Goal: Communication & Community: Answer question/provide support

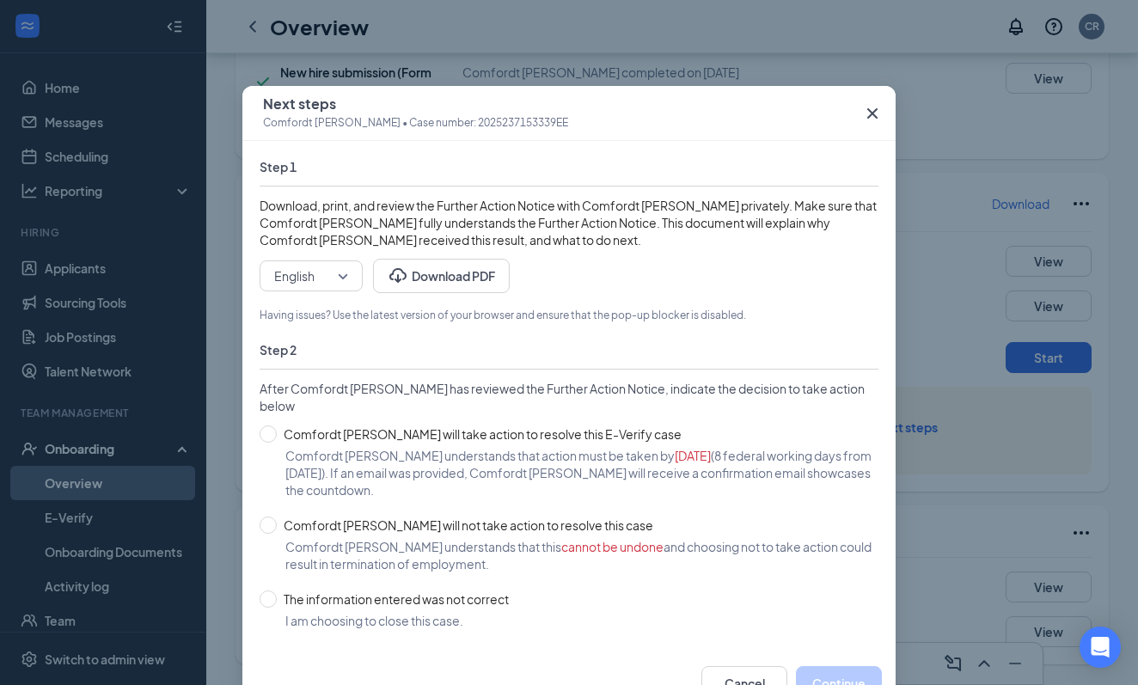
scroll to position [64, 0]
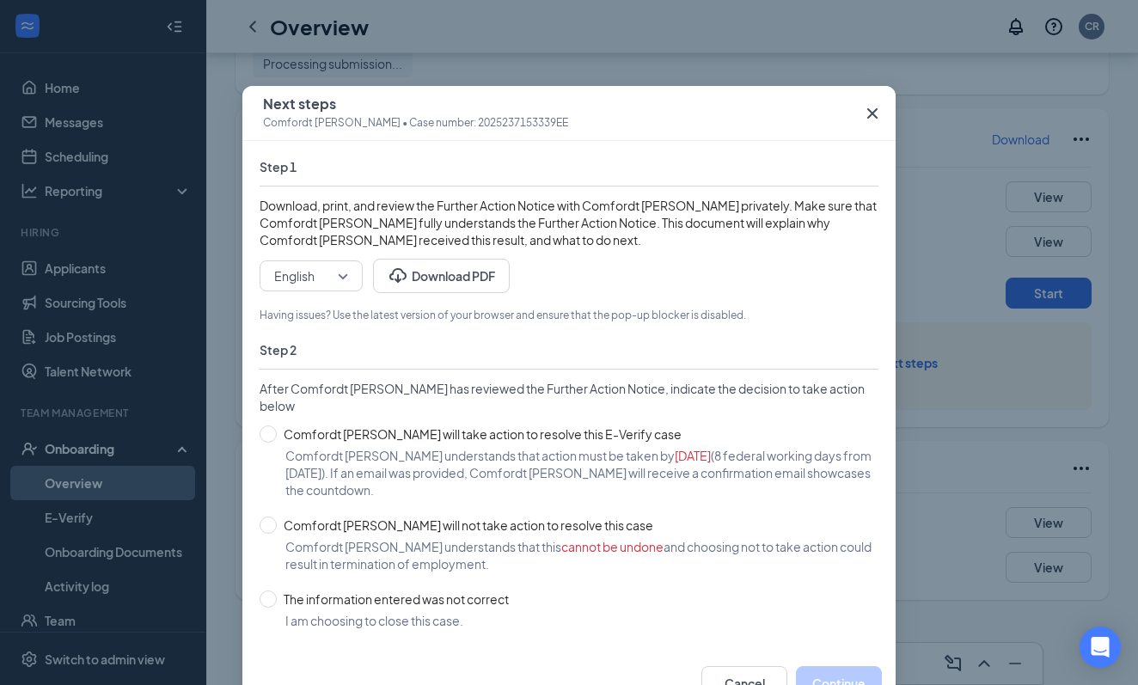
click at [866, 111] on icon "Cross" at bounding box center [872, 113] width 21 height 21
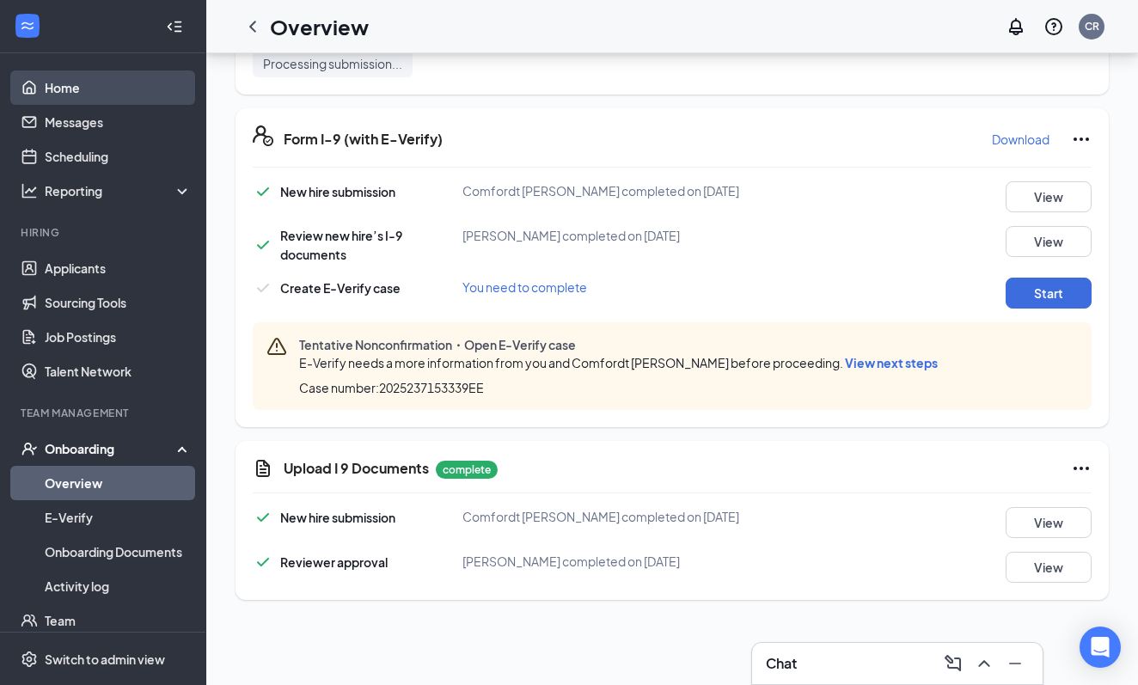
click at [68, 89] on link "Home" at bounding box center [118, 87] width 147 height 34
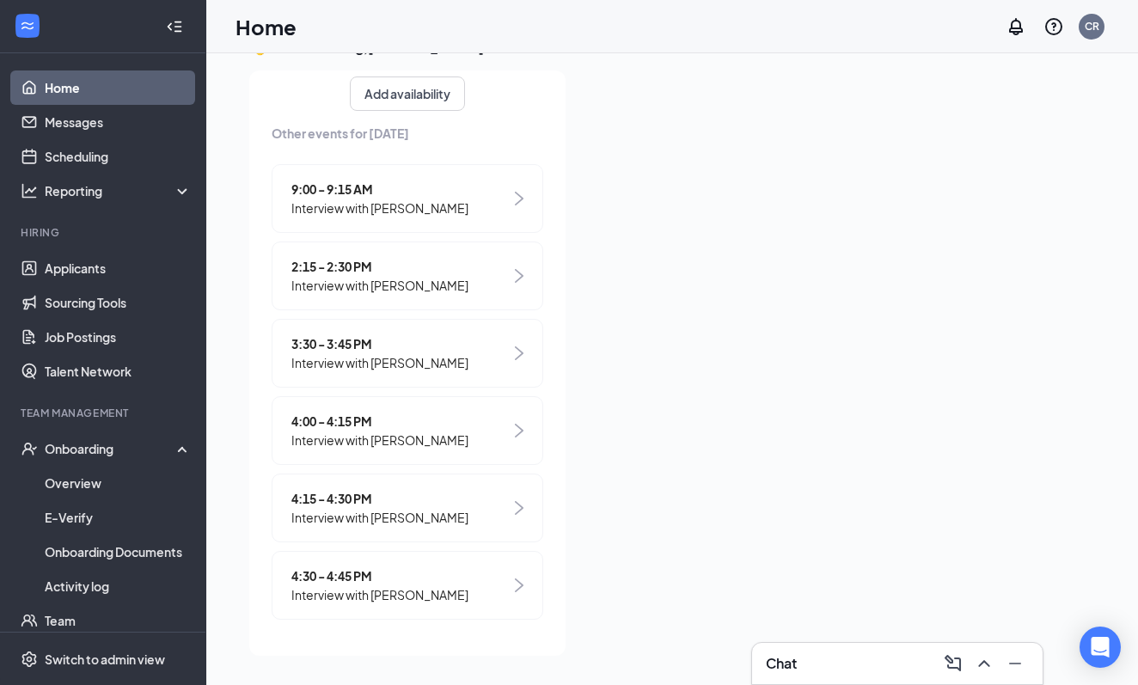
scroll to position [234, 0]
click at [876, 666] on div "Chat" at bounding box center [897, 663] width 263 height 27
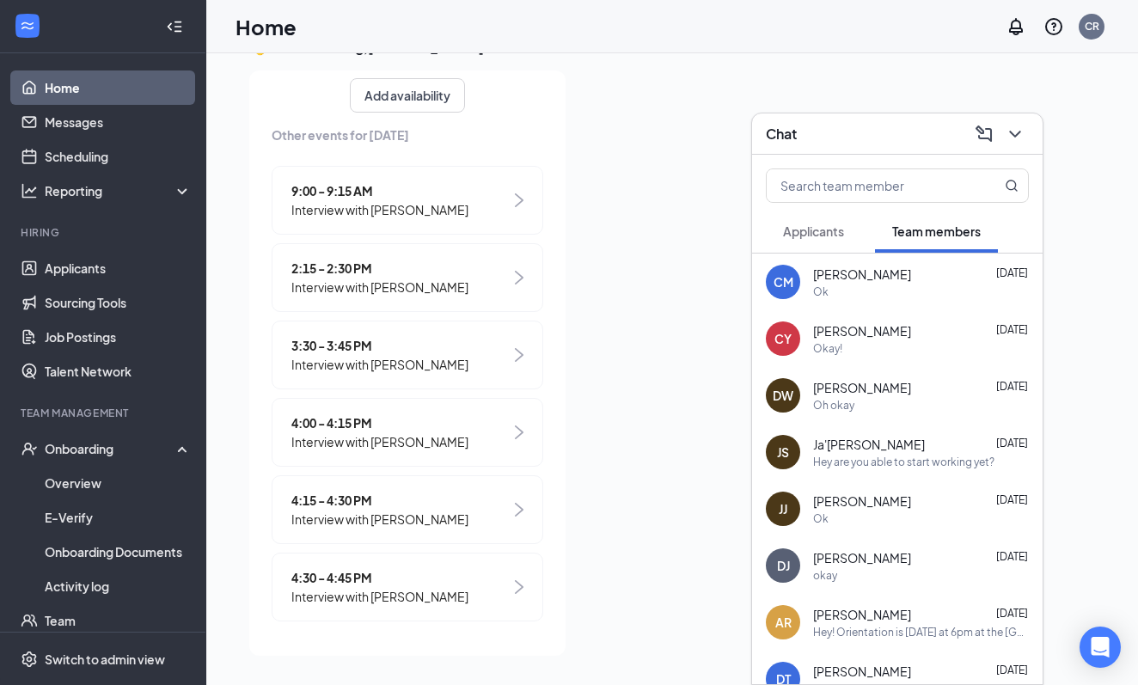
click at [825, 232] on span "Applicants" at bounding box center [813, 230] width 61 height 15
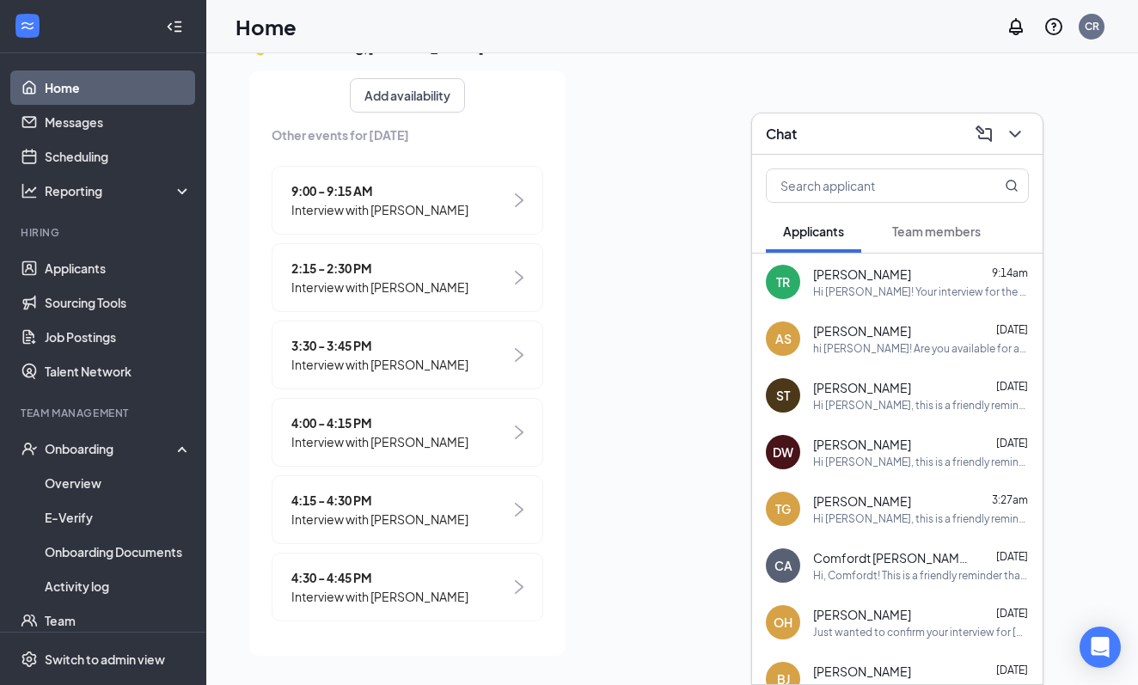
click at [850, 134] on div "Chat" at bounding box center [897, 133] width 263 height 27
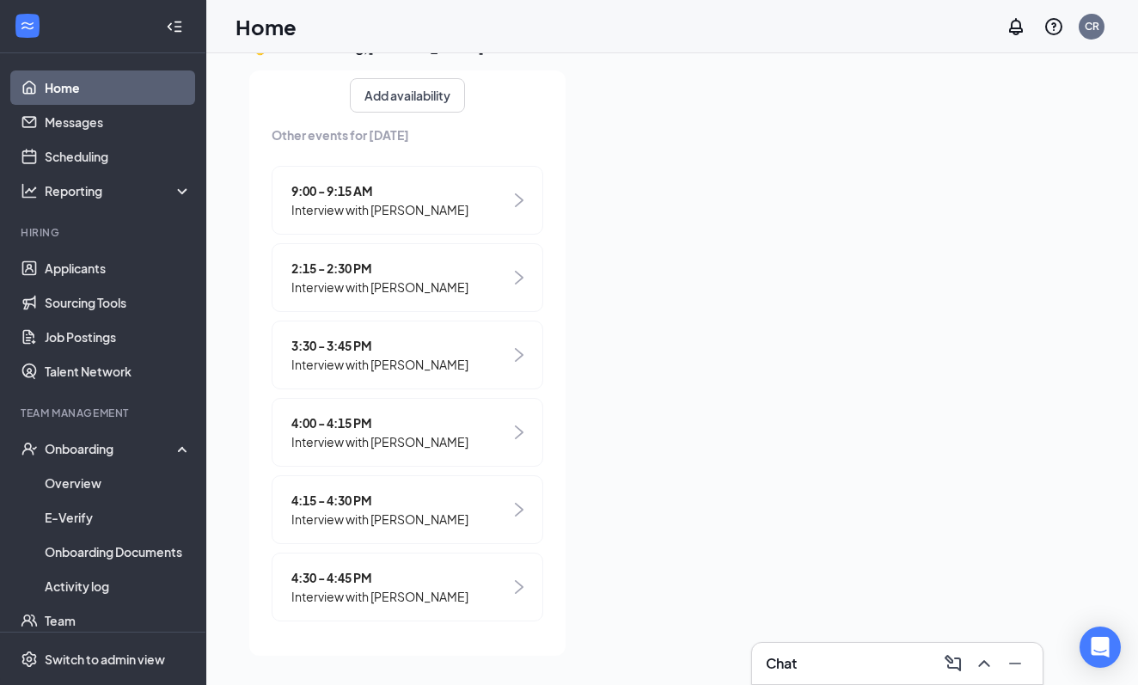
click at [45, 80] on link "Home" at bounding box center [118, 87] width 147 height 34
click at [79, 276] on link "Applicants" at bounding box center [118, 268] width 147 height 34
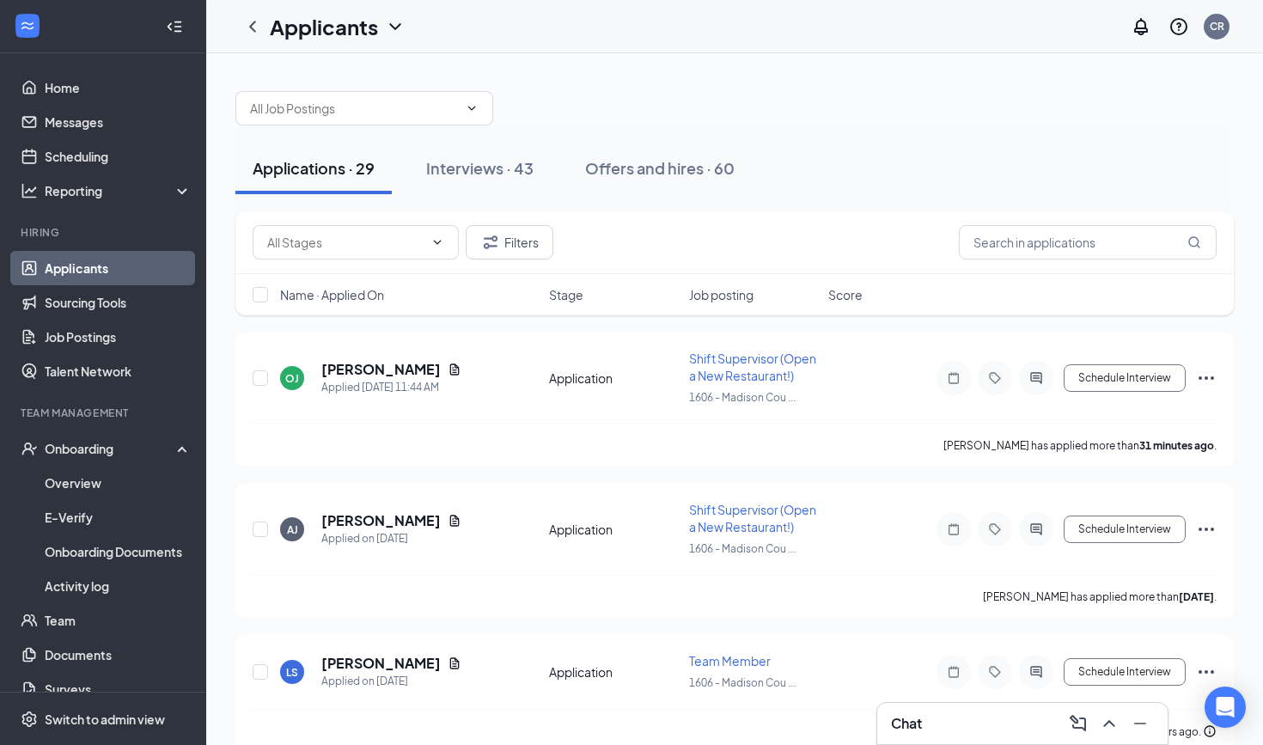
click at [967, 684] on div "Chat" at bounding box center [1022, 723] width 263 height 27
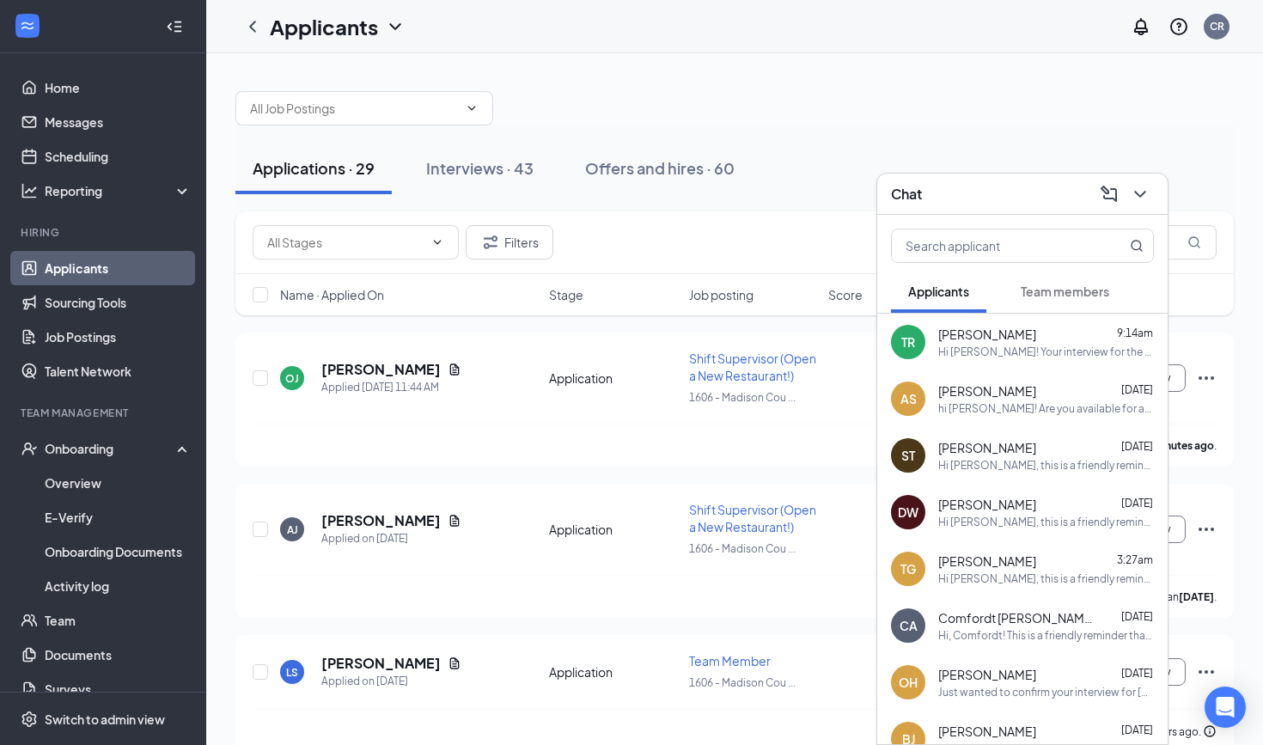
click at [1067, 288] on span "Team members" at bounding box center [1065, 291] width 88 height 15
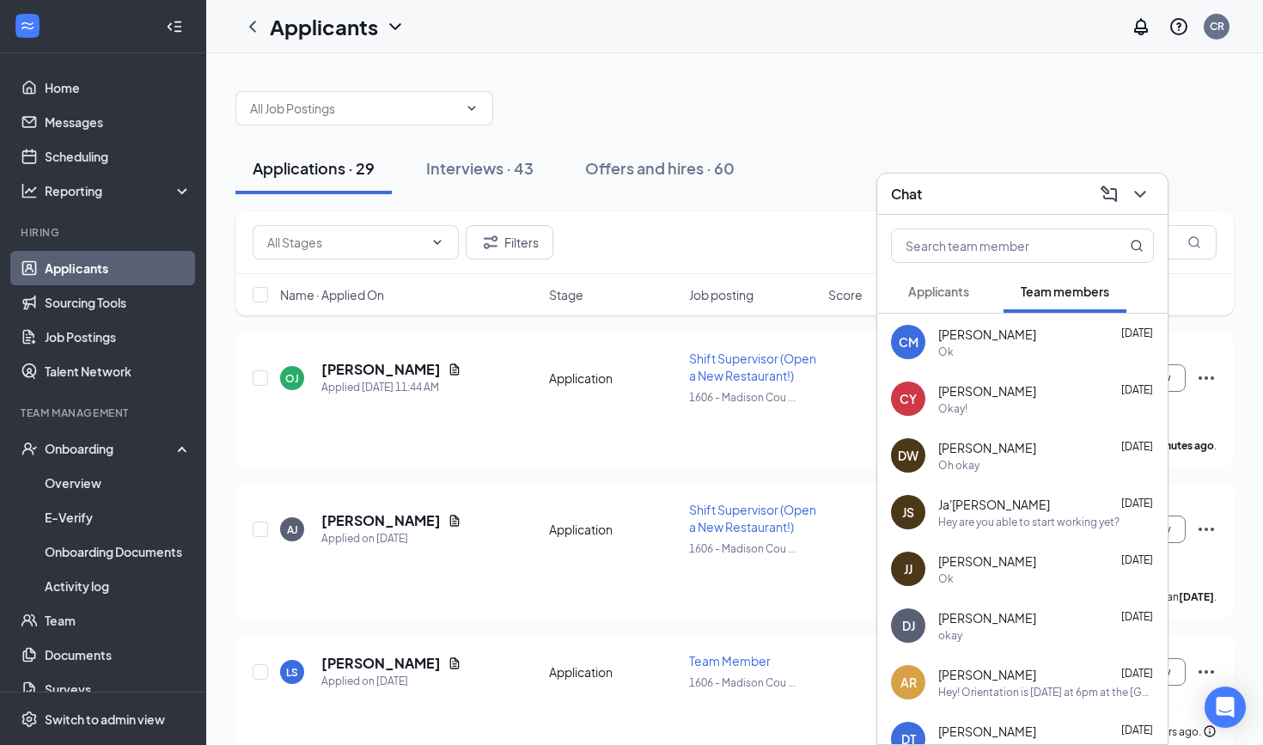
click at [929, 292] on span "Applicants" at bounding box center [938, 291] width 61 height 15
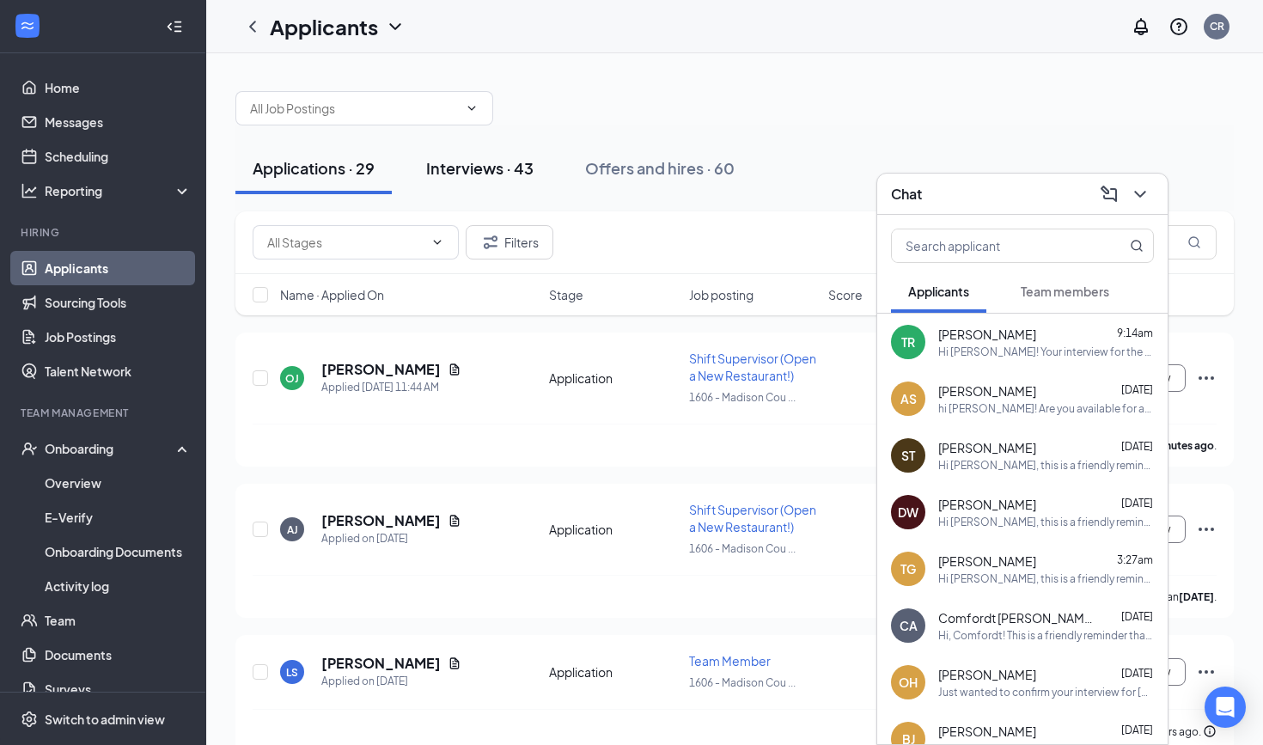
click at [467, 166] on div "Interviews · 43" at bounding box center [479, 167] width 107 height 21
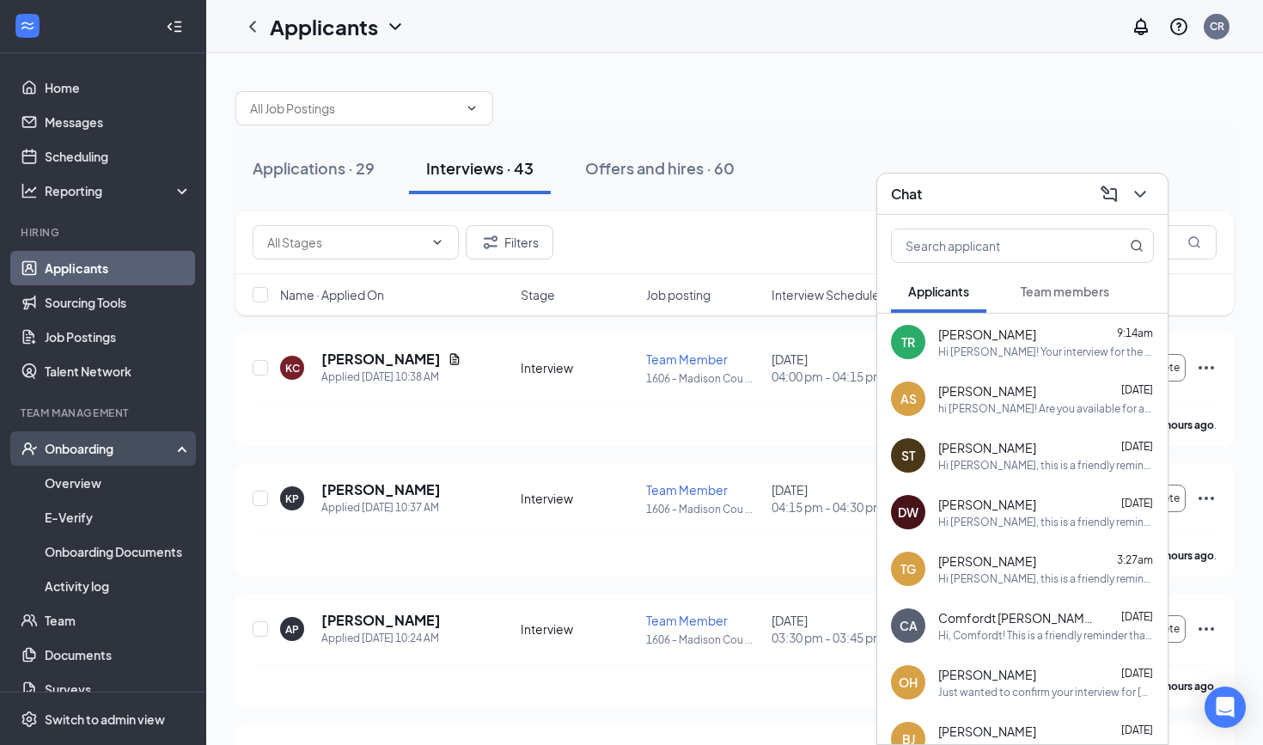
click at [140, 451] on div "Onboarding" at bounding box center [111, 448] width 132 height 17
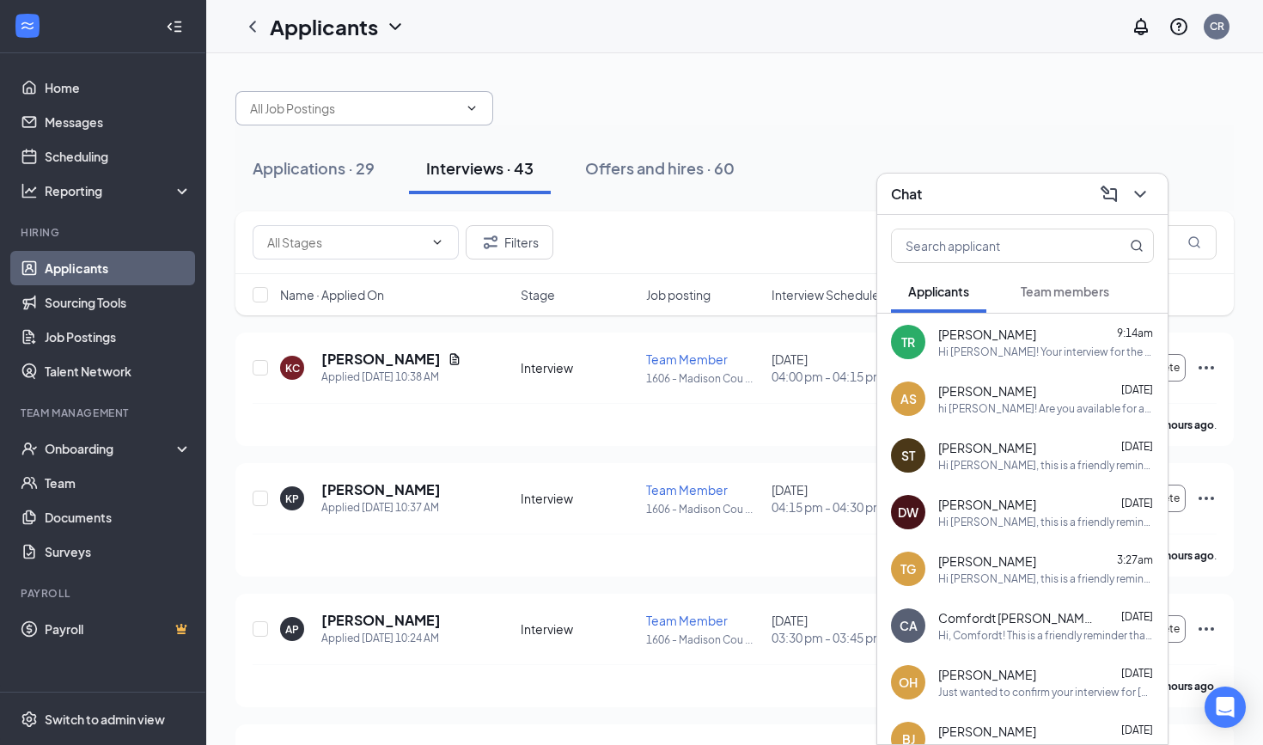
click at [352, 108] on input "text" at bounding box center [354, 108] width 208 height 19
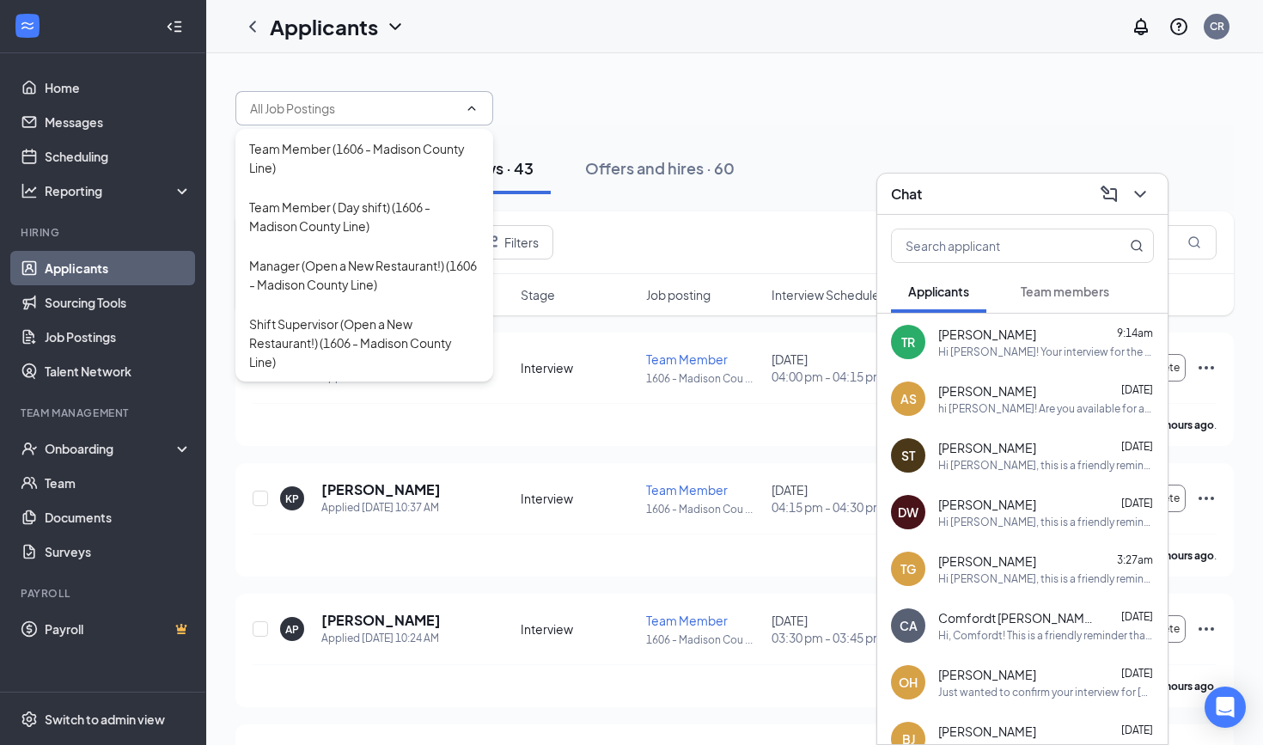
click at [652, 74] on div at bounding box center [734, 100] width 998 height 52
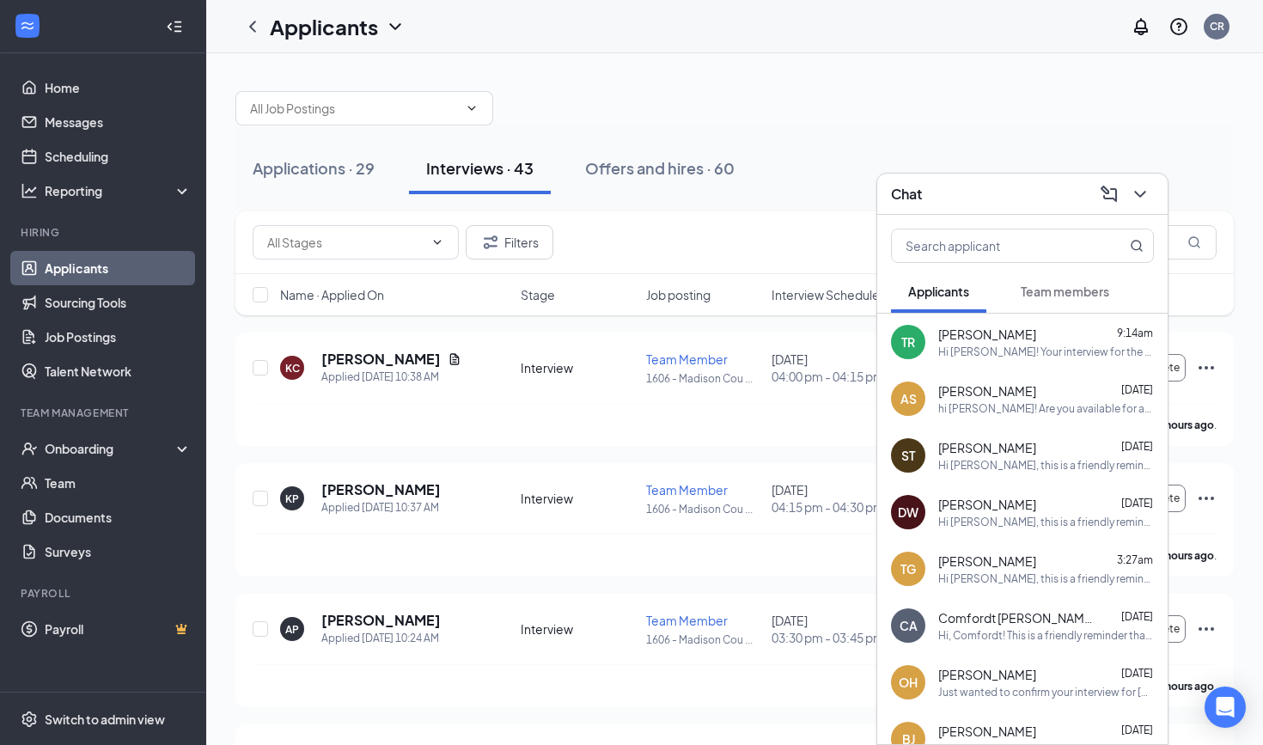
click at [943, 196] on div "Chat" at bounding box center [1022, 193] width 263 height 27
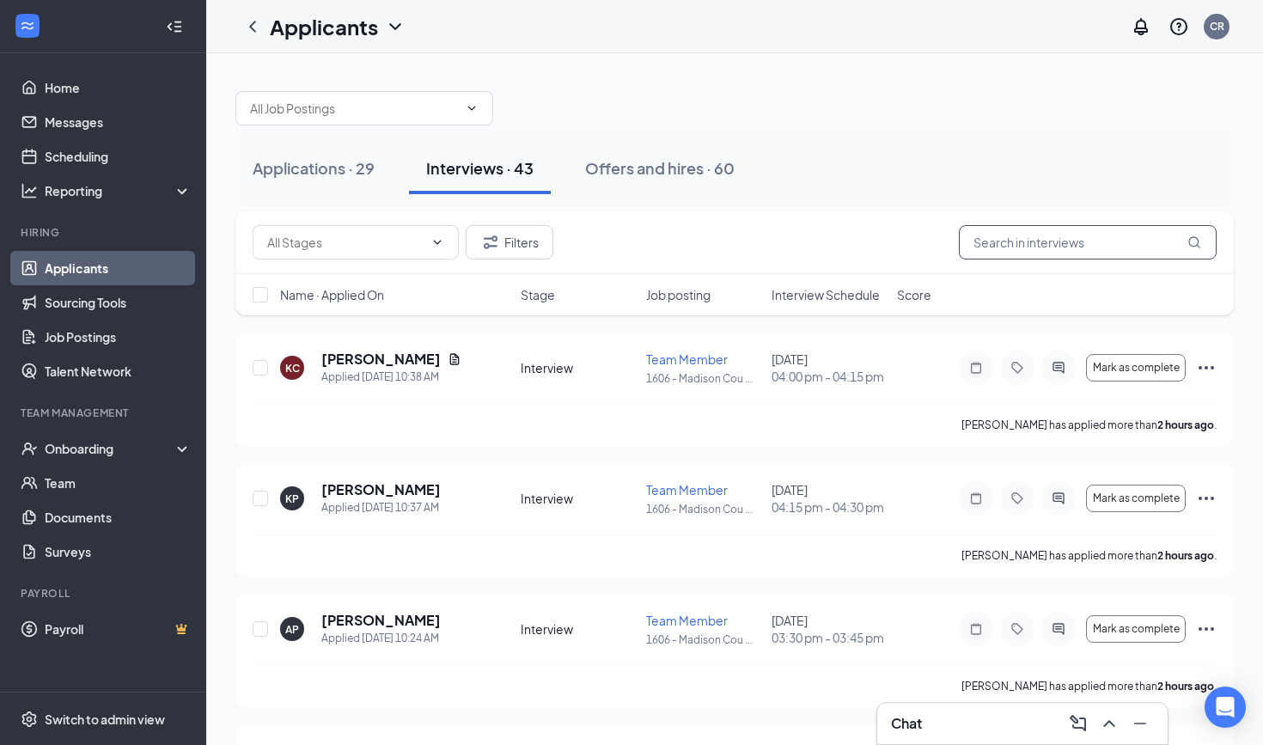
click at [1044, 245] on input "text" at bounding box center [1088, 242] width 258 height 34
type input "sandra"
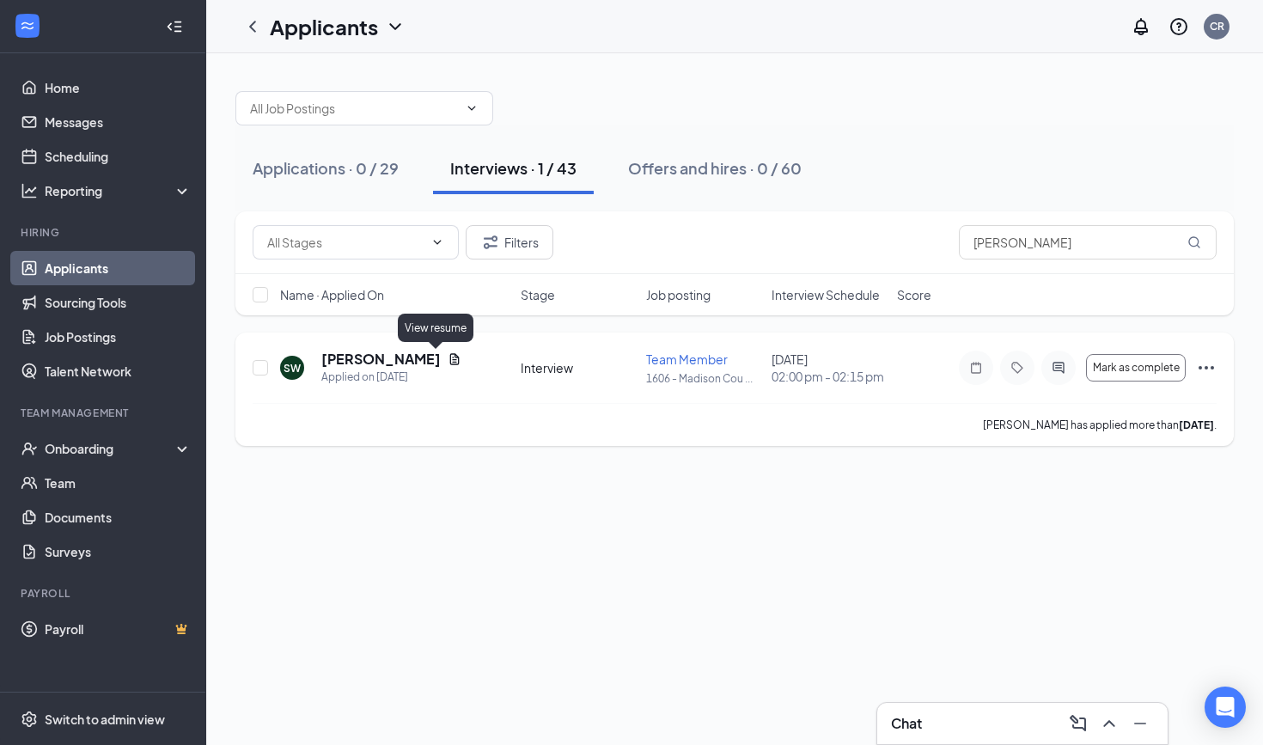
click at [450, 360] on icon "Document" at bounding box center [454, 358] width 9 height 11
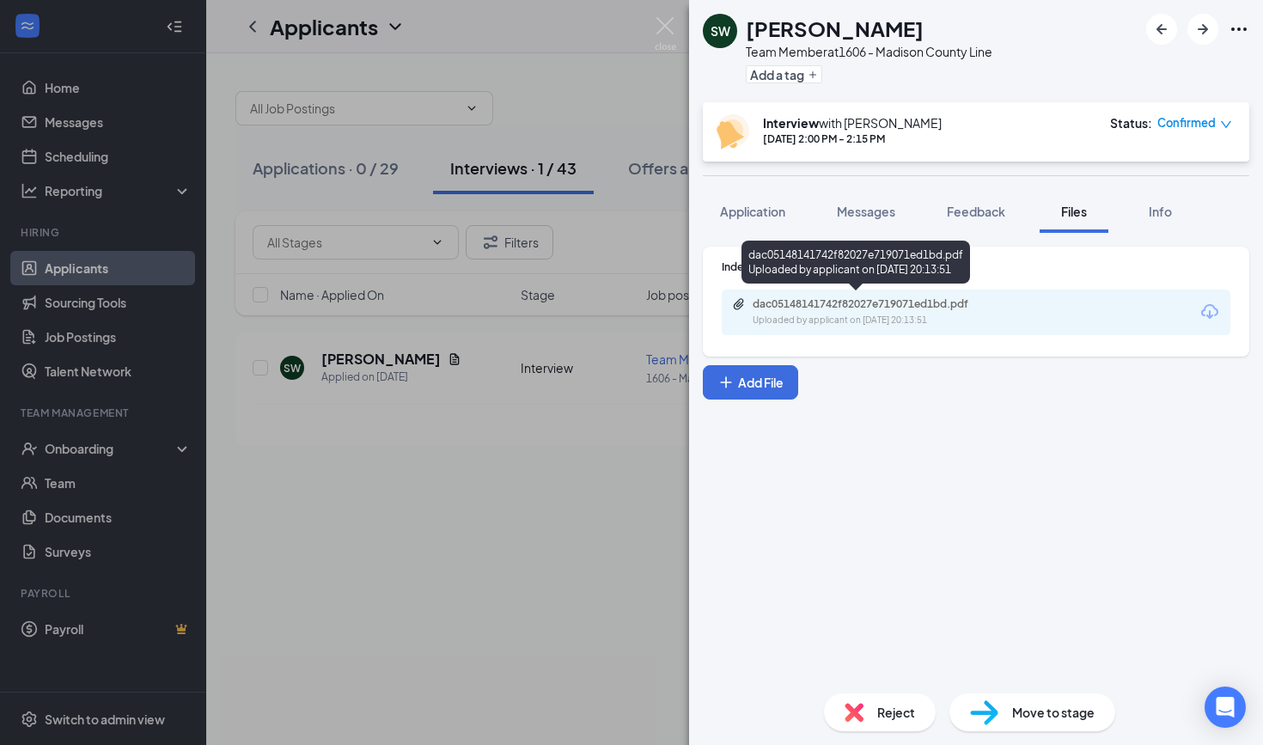
click at [843, 321] on div "Uploaded by applicant on Aug 20, 2025 at 20:13:51" at bounding box center [882, 321] width 258 height 14
click at [661, 36] on img at bounding box center [665, 34] width 21 height 34
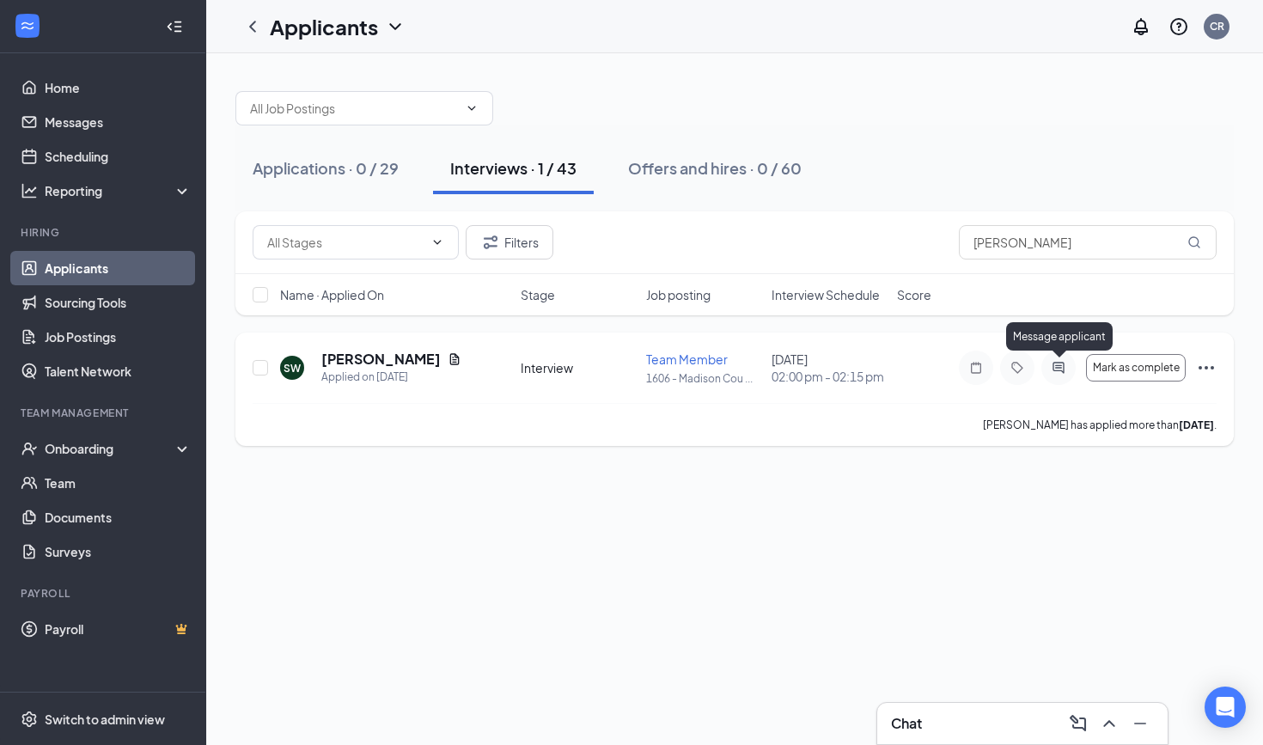
click at [1064, 371] on icon "ActiveChat" at bounding box center [1058, 367] width 11 height 11
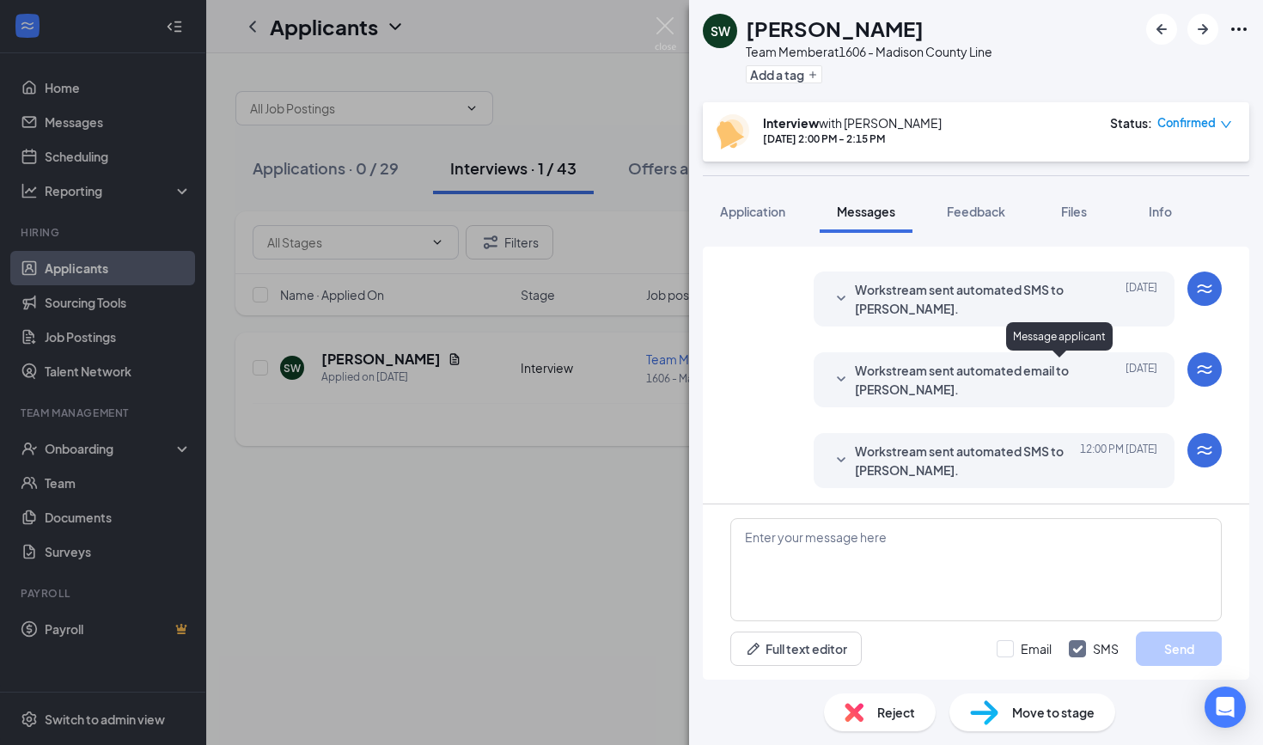
scroll to position [575, 0]
click at [670, 33] on img at bounding box center [665, 34] width 21 height 34
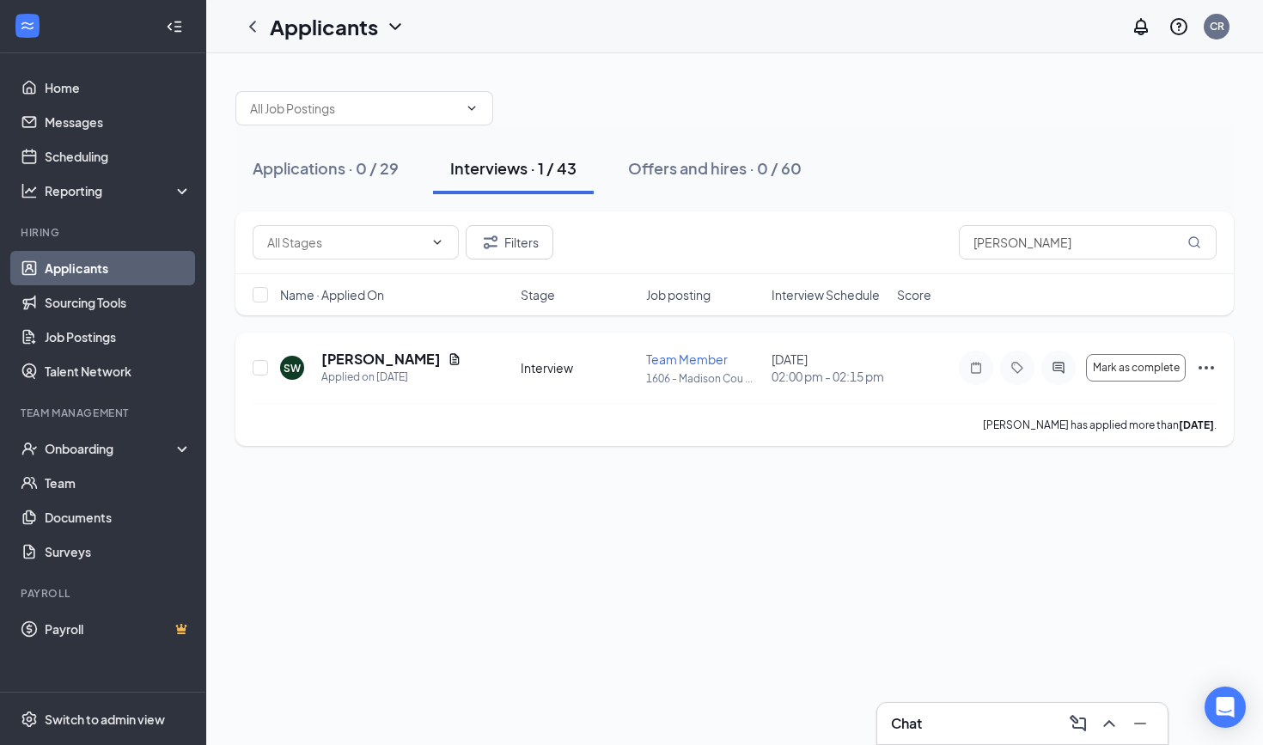
click at [1137, 365] on icon "Ellipses" at bounding box center [1206, 367] width 21 height 21
click at [870, 518] on div "Applications · 0 / 29 Interviews · 1 / 43 Offers and hires · 0 / 60 Filters san…" at bounding box center [734, 399] width 1057 height 692
click at [1137, 370] on icon "Ellipses" at bounding box center [1206, 367] width 21 height 21
click at [797, 119] on div at bounding box center [734, 100] width 998 height 52
click at [1137, 368] on icon "Ellipses" at bounding box center [1206, 367] width 15 height 3
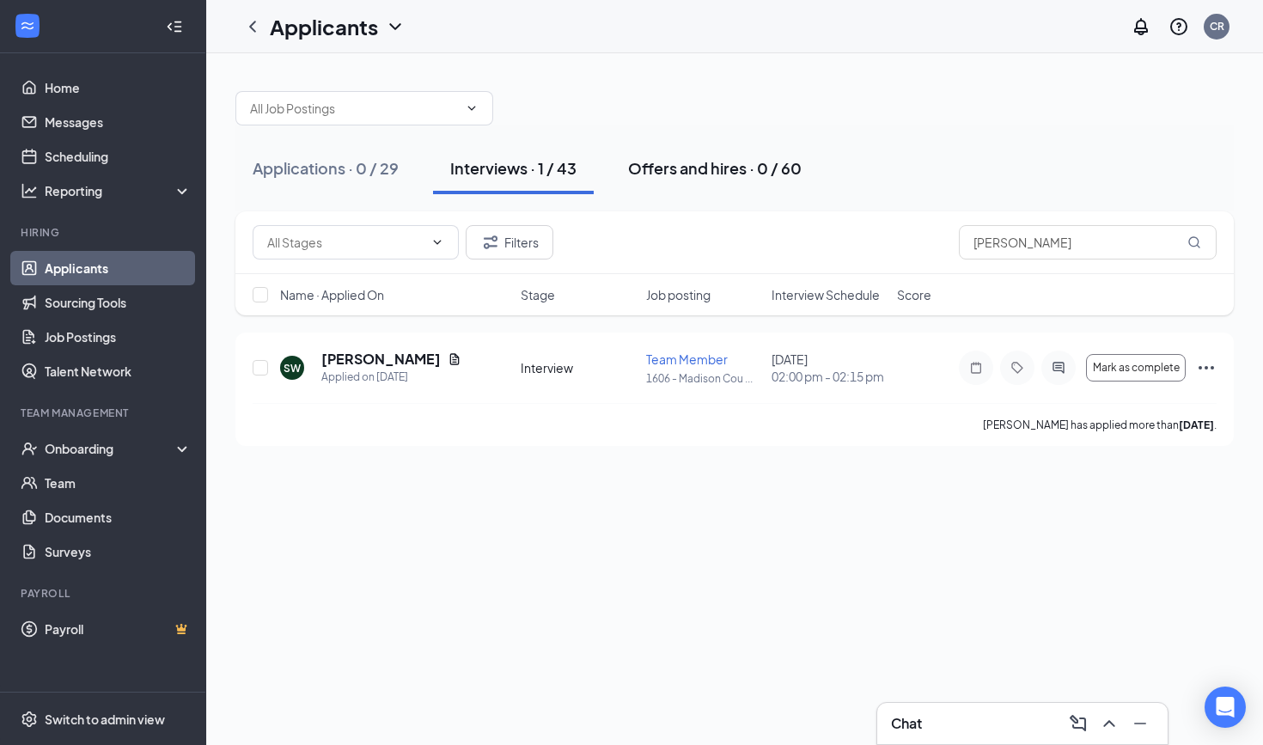
click at [737, 166] on div "Offers and hires · 0 / 60" at bounding box center [715, 167] width 174 height 21
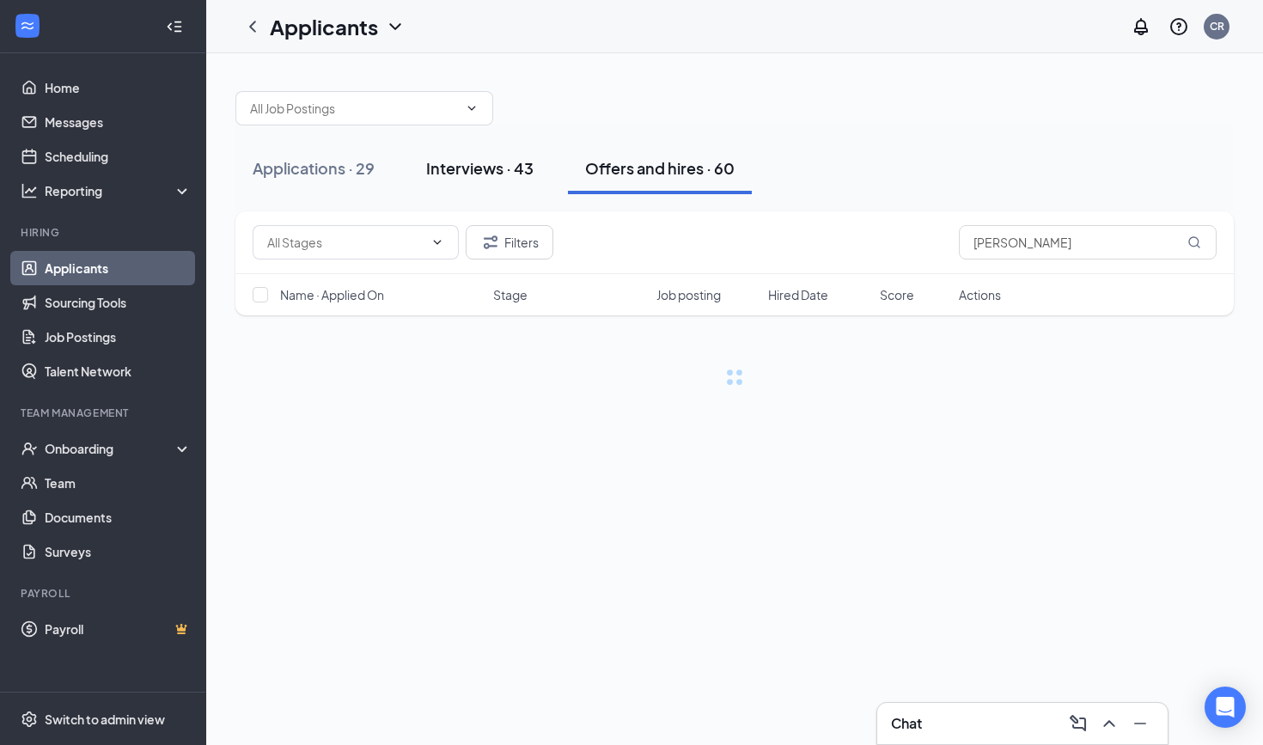
click at [529, 164] on div "Interviews · 43" at bounding box center [479, 167] width 107 height 21
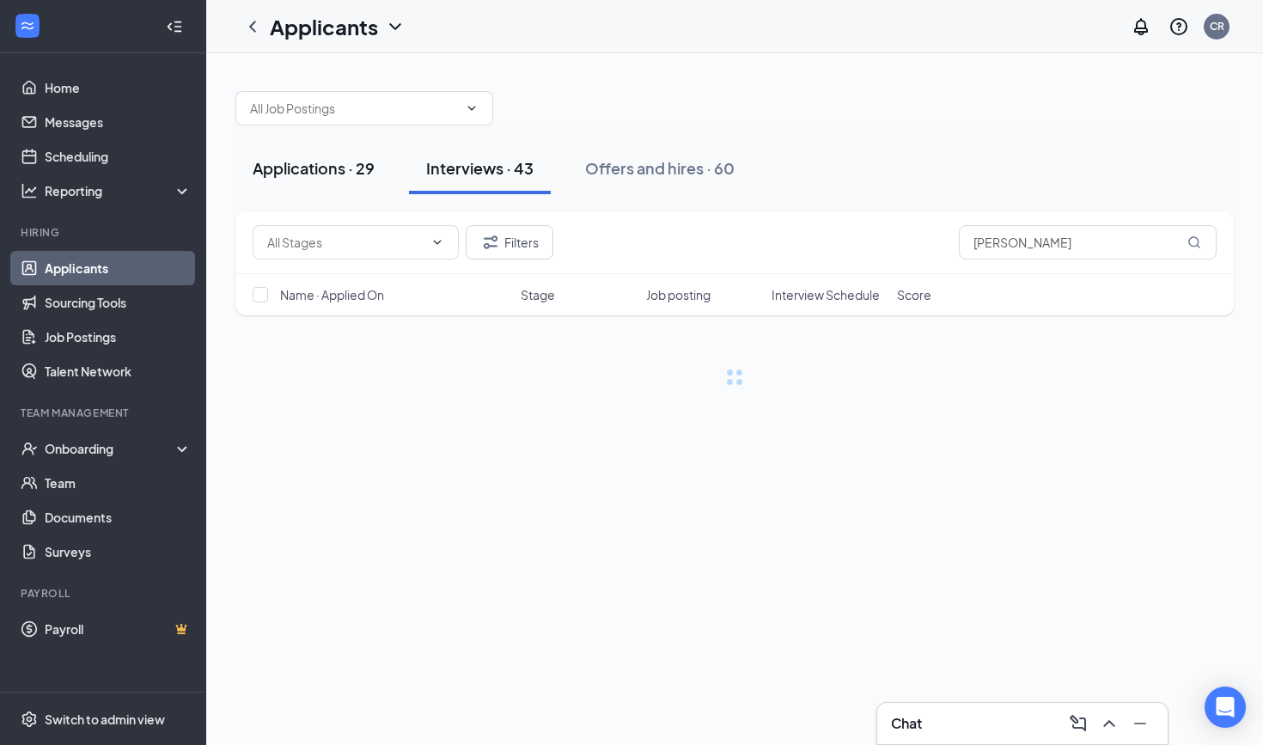
click at [309, 166] on div "Applications · 29" at bounding box center [314, 167] width 122 height 21
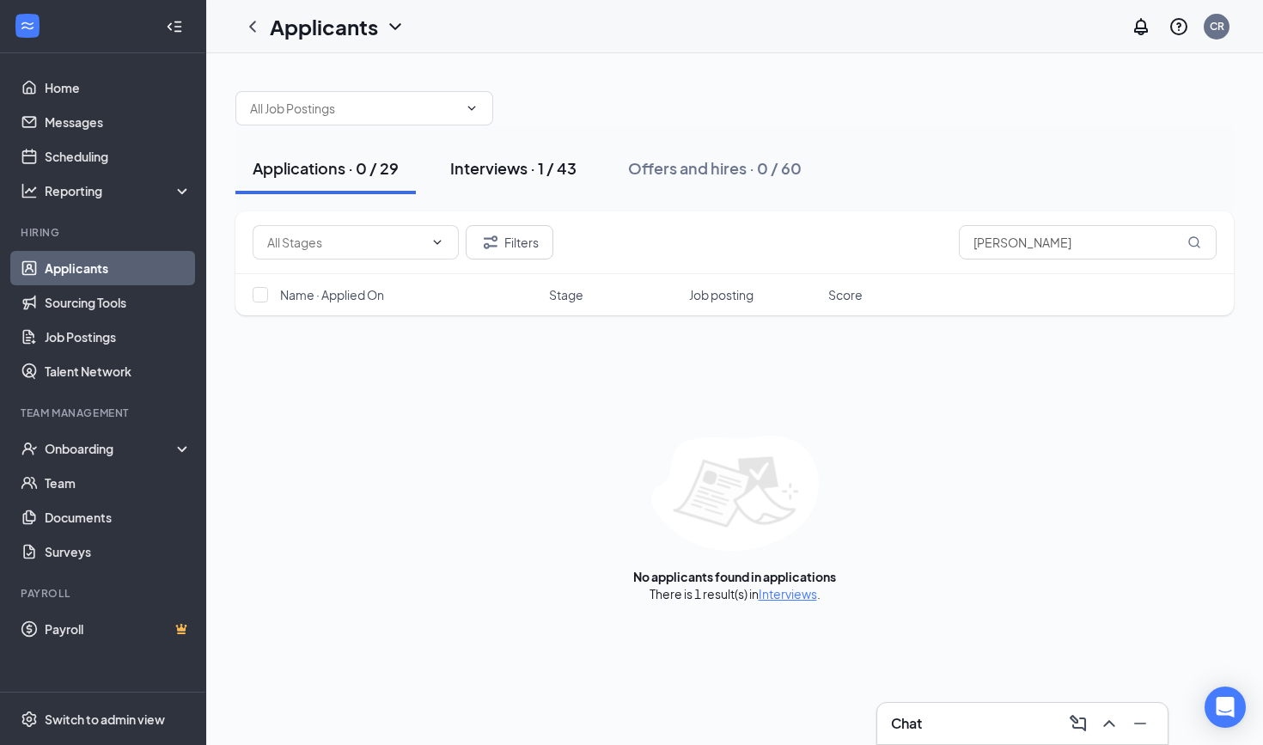
click at [535, 168] on div "Interviews · 1 / 43" at bounding box center [513, 167] width 126 height 21
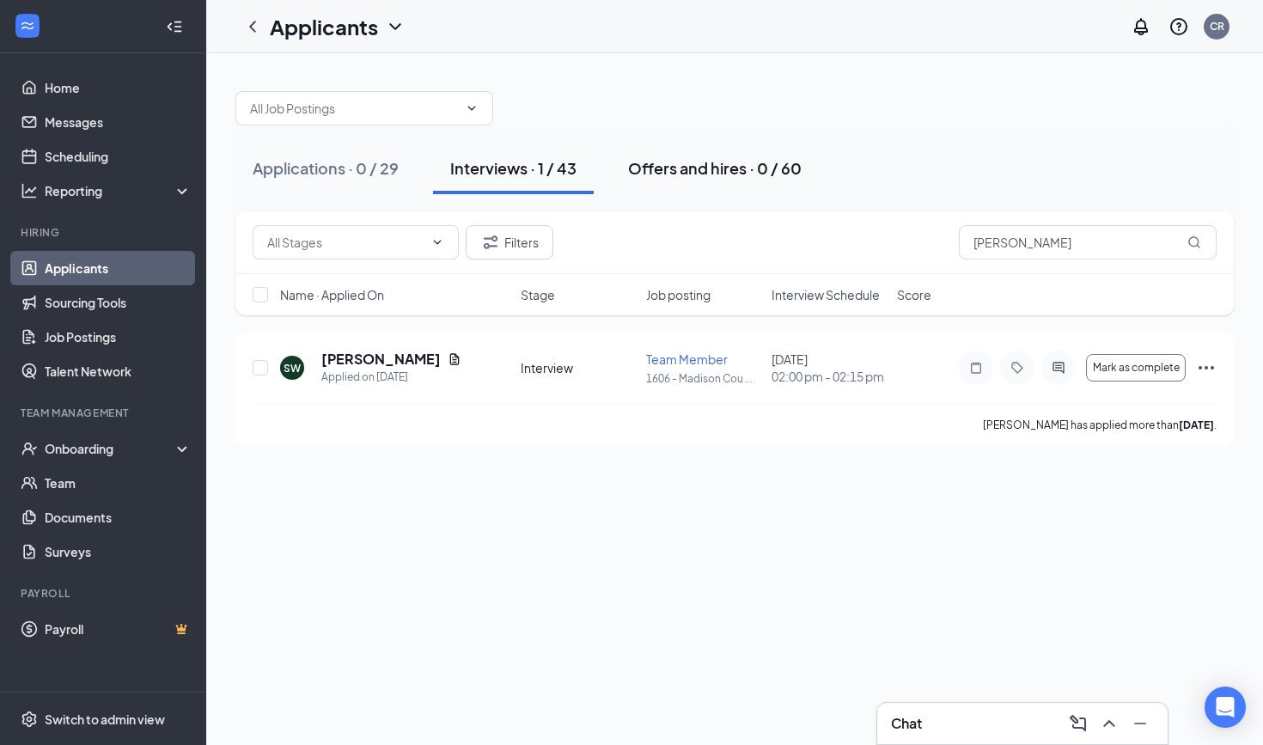
click at [749, 175] on div "Offers and hires · 0 / 60" at bounding box center [715, 167] width 174 height 21
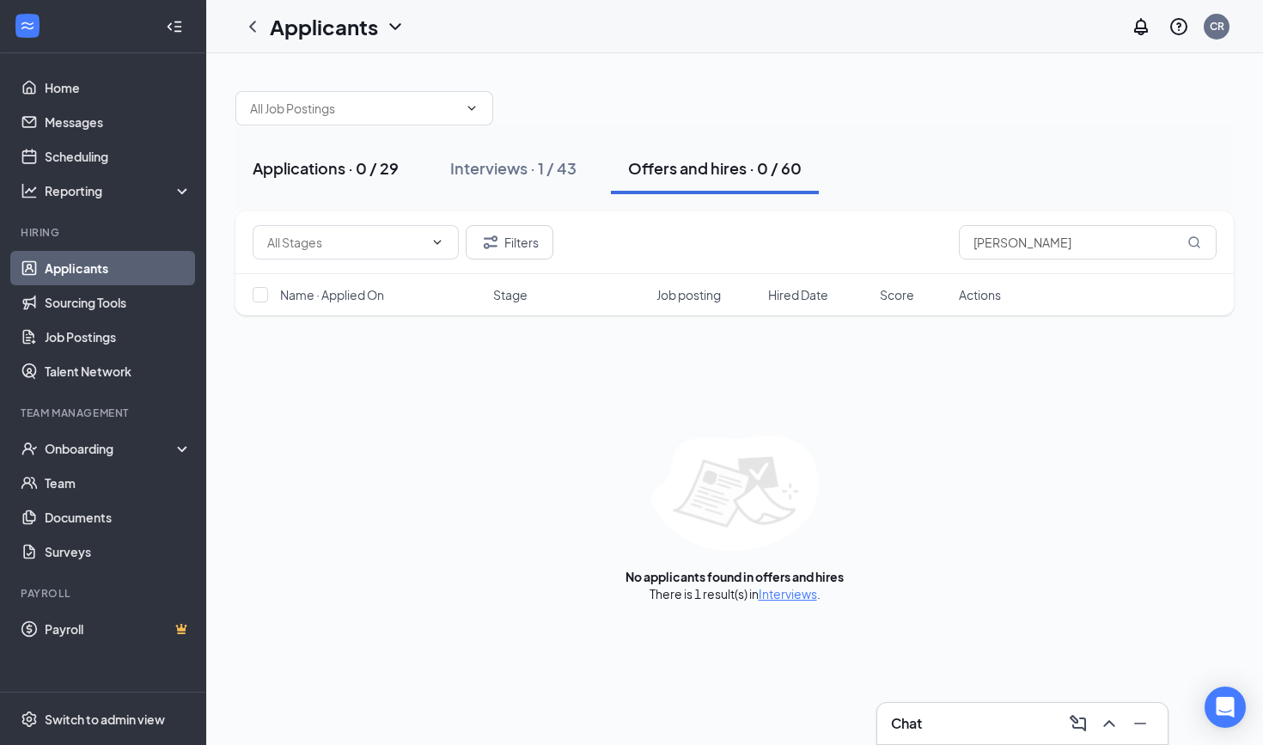
click at [362, 163] on div "Applications · 0 / 29" at bounding box center [326, 167] width 146 height 21
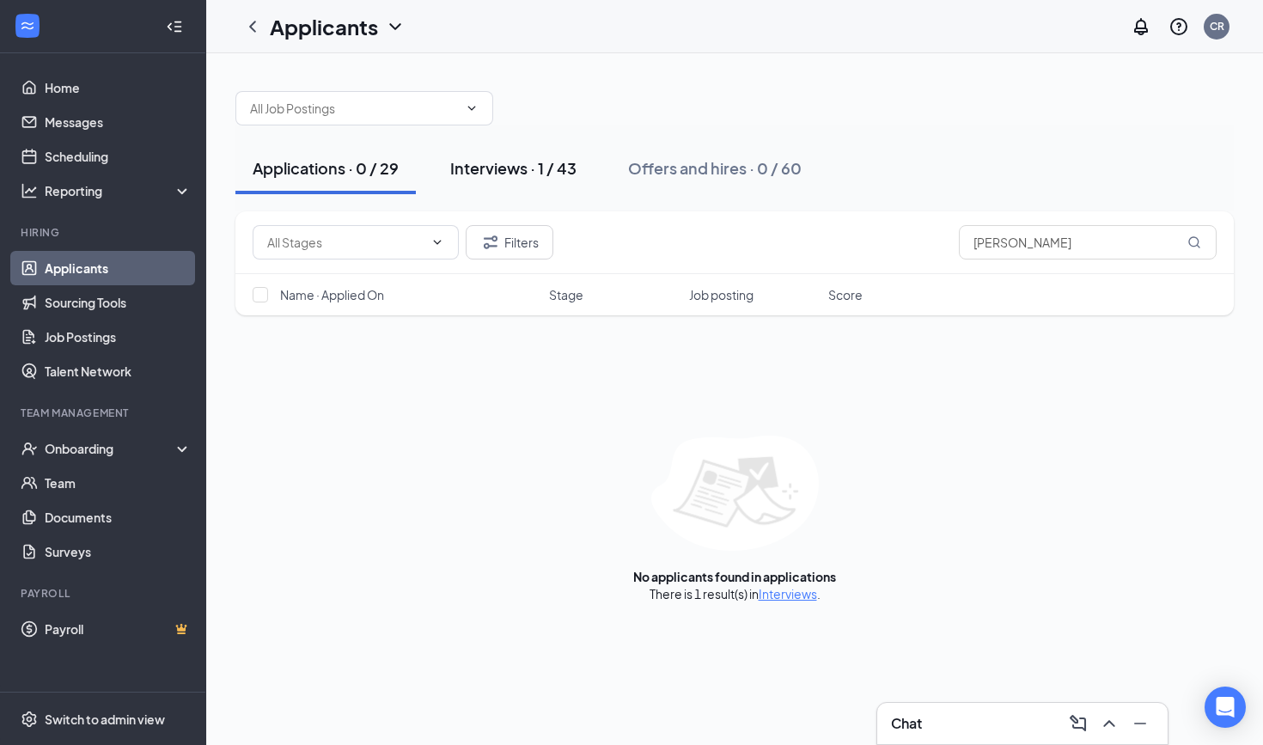
click at [561, 178] on div "Interviews · 1 / 43" at bounding box center [513, 167] width 126 height 21
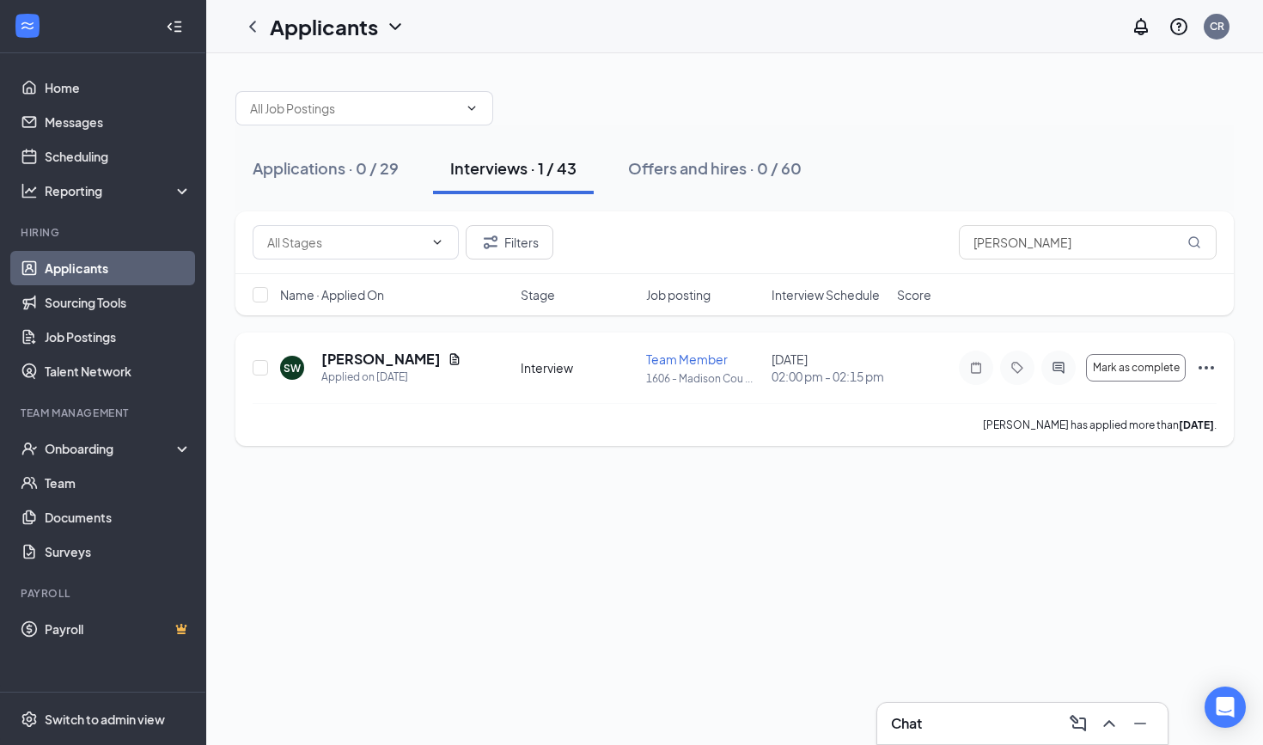
click at [1137, 367] on icon "Ellipses" at bounding box center [1206, 367] width 21 height 21
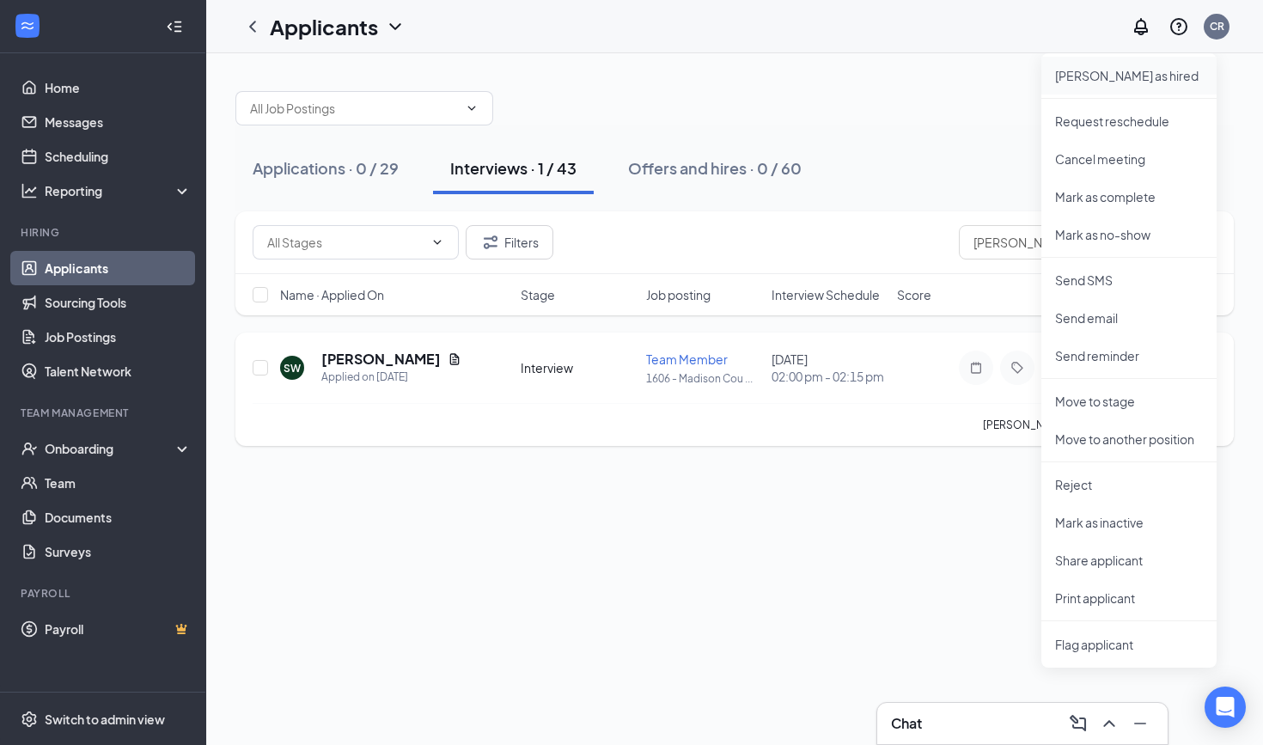
click at [1100, 70] on p "Mark as hired" at bounding box center [1129, 75] width 148 height 17
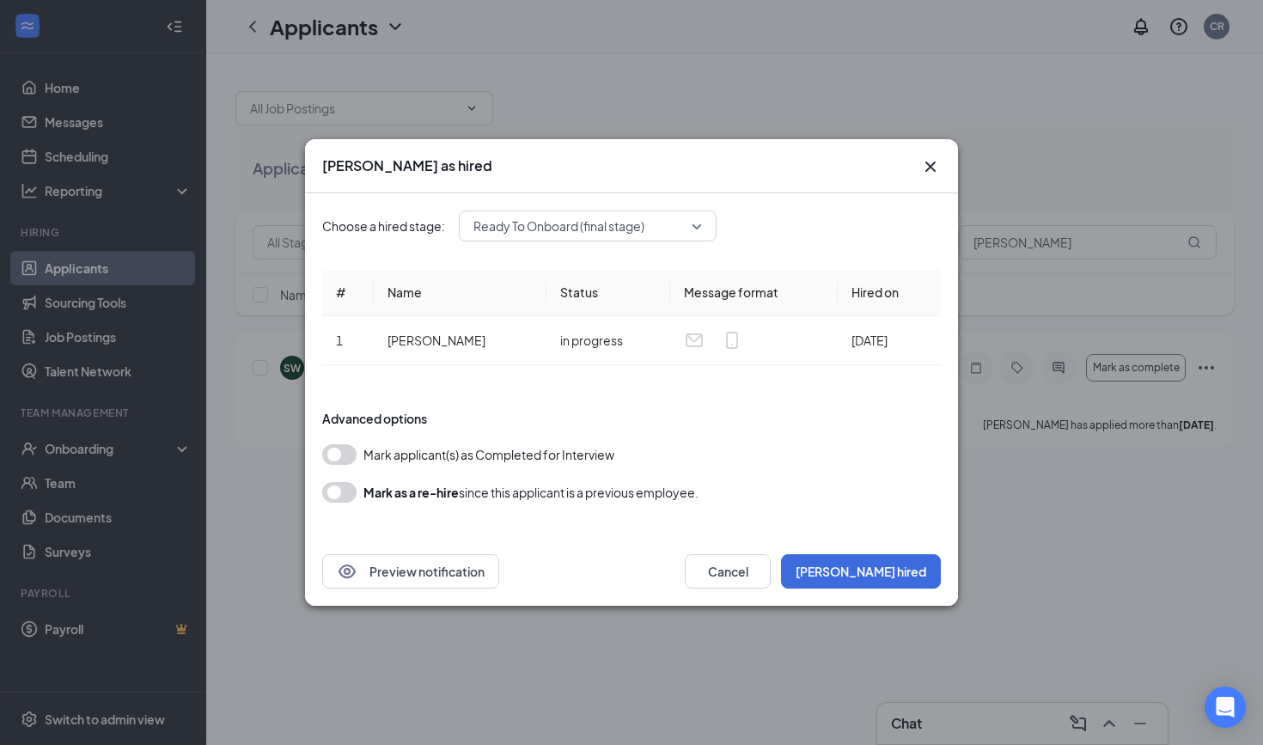
click at [682, 234] on span "Ready To Onboard (final stage)" at bounding box center [579, 226] width 213 height 26
click at [768, 232] on div "Choose a hired stage: Ready To Onboard (final stage) 3945070 Ready To Onboard (…" at bounding box center [631, 226] width 619 height 31
click at [912, 572] on button "Mark hired" at bounding box center [861, 571] width 160 height 34
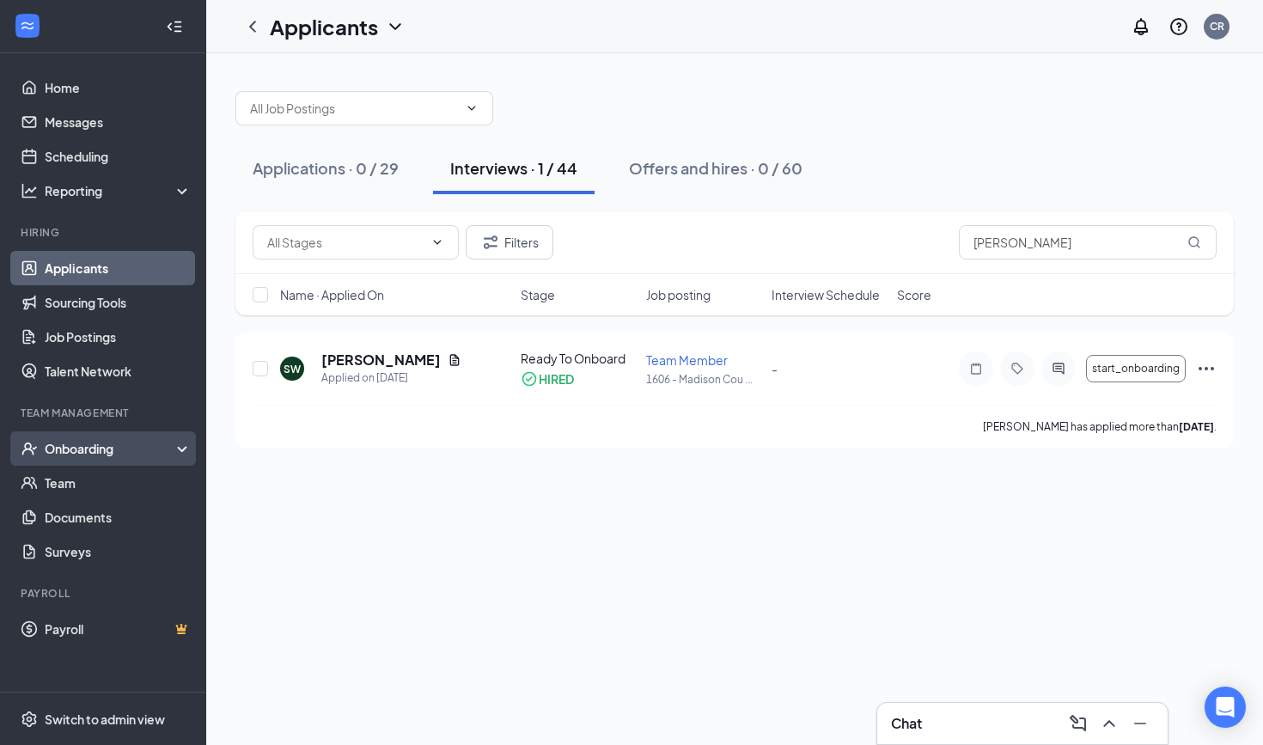
click at [72, 447] on div "Onboarding" at bounding box center [111, 448] width 132 height 17
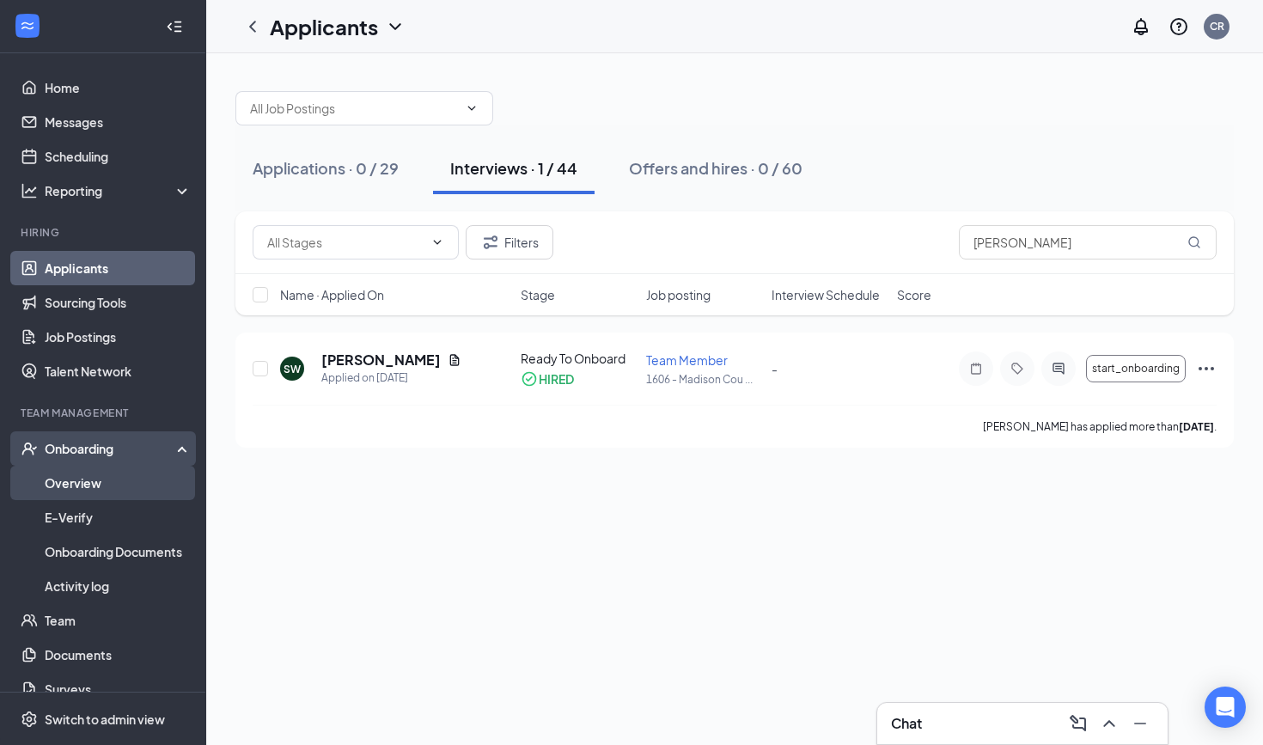
click at [76, 490] on link "Overview" at bounding box center [118, 483] width 147 height 34
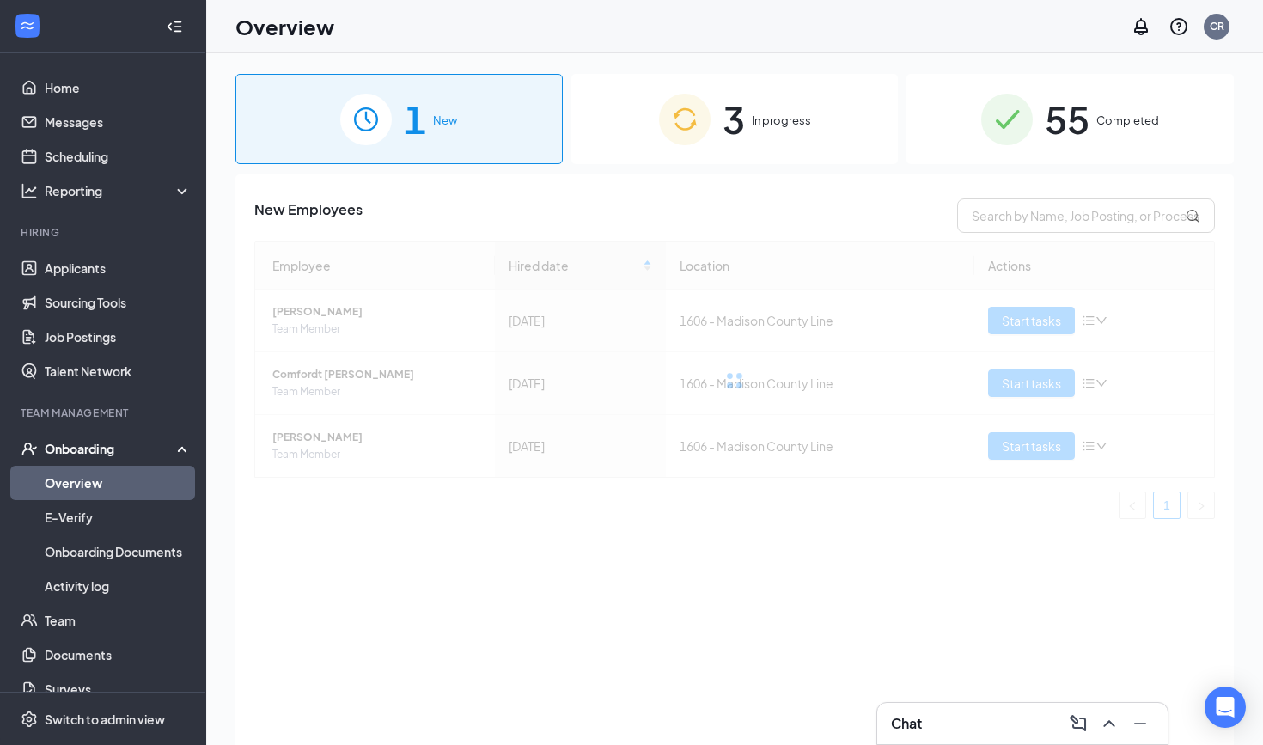
click at [667, 125] on img at bounding box center [685, 120] width 52 height 52
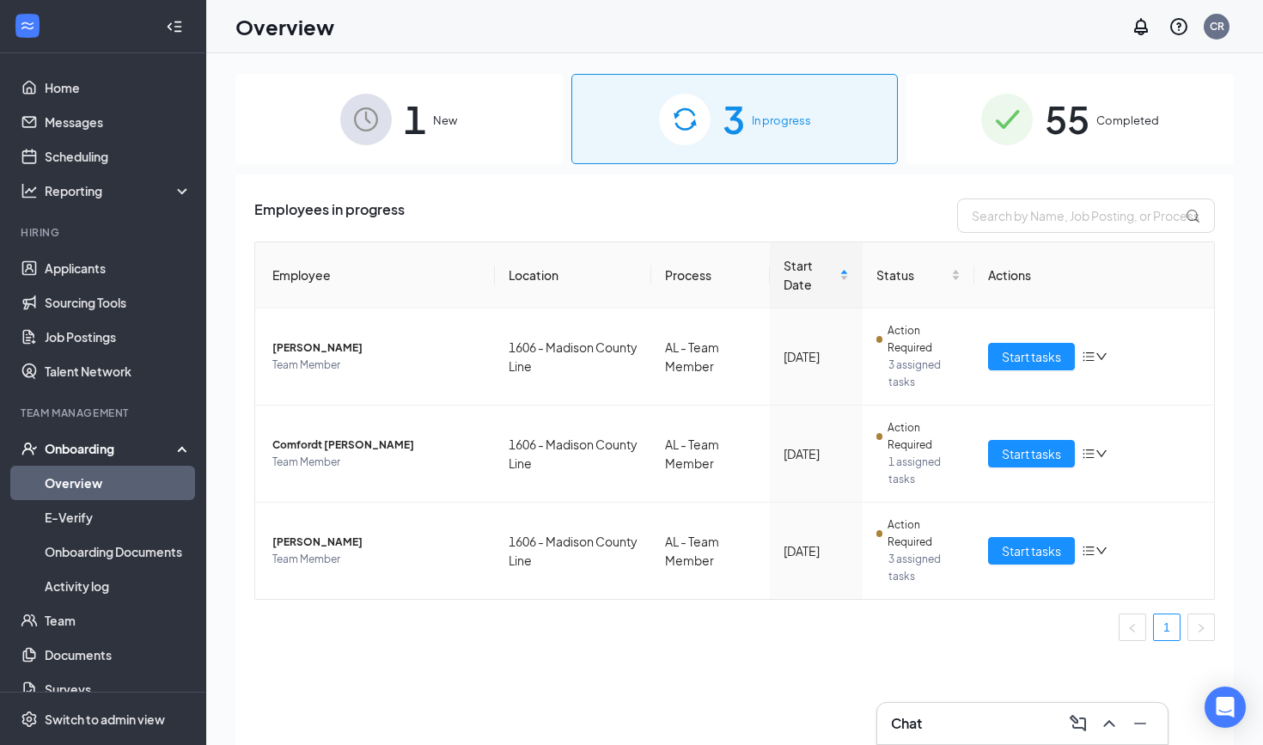
click at [435, 112] on span "New" at bounding box center [445, 120] width 24 height 17
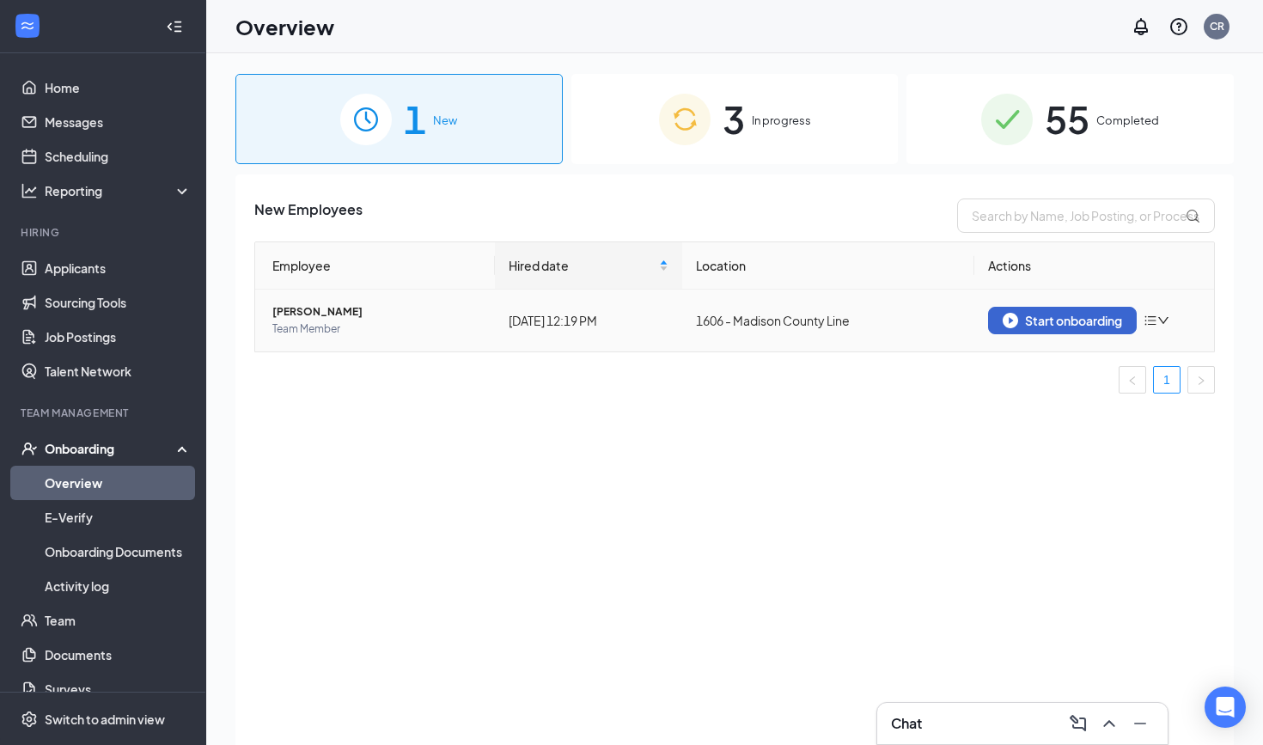
click at [1072, 325] on div "Start onboarding" at bounding box center [1062, 320] width 119 height 15
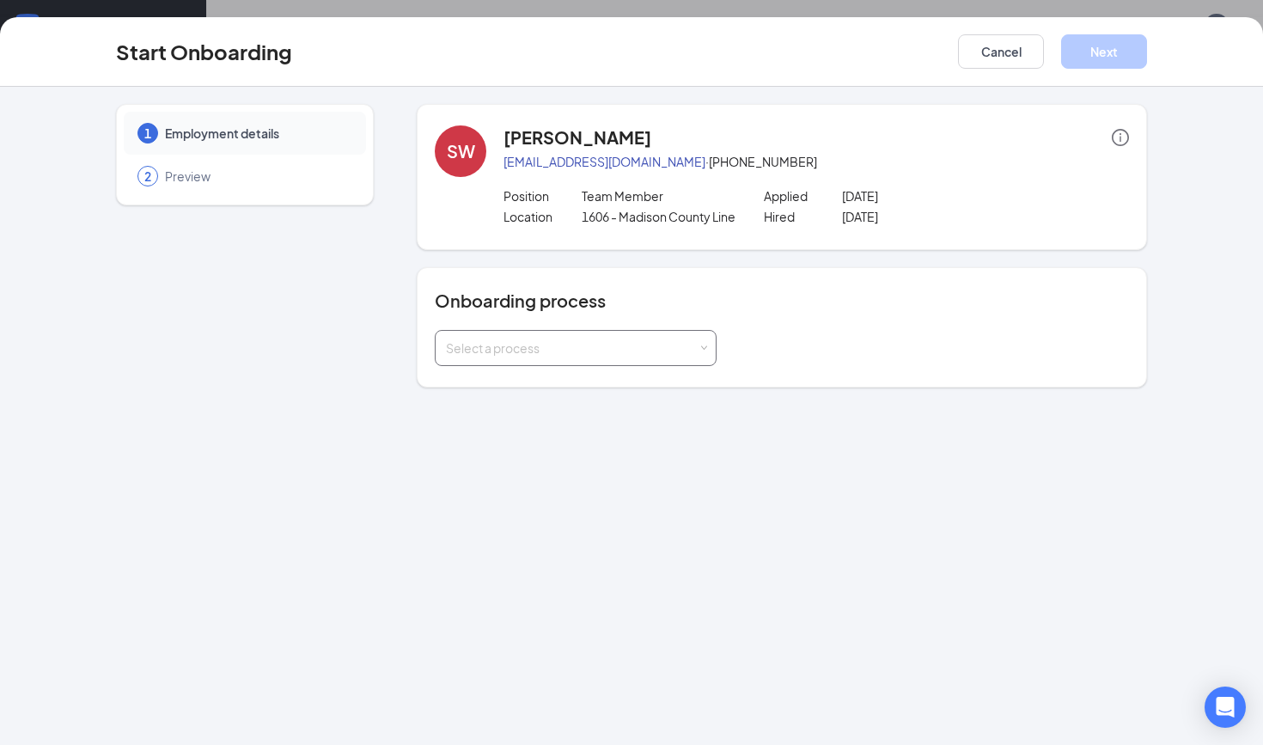
click at [521, 357] on div "Select a process" at bounding box center [572, 347] width 252 height 17
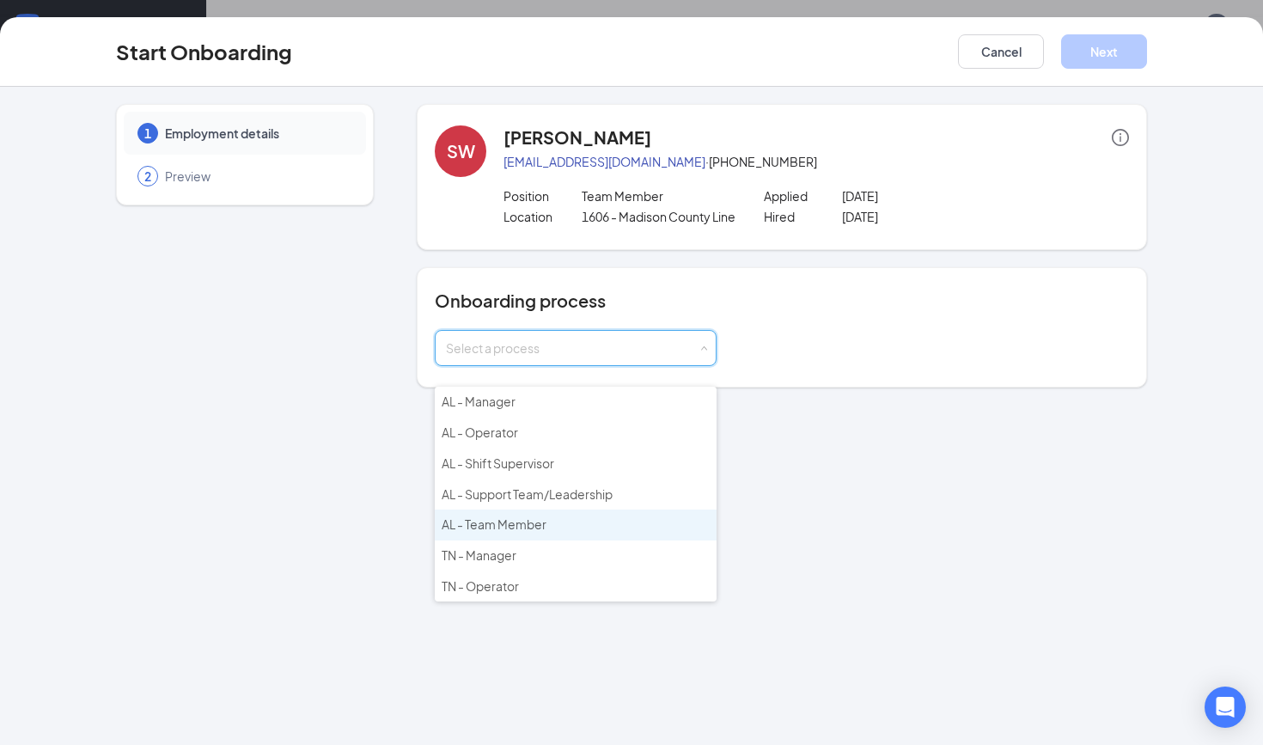
click at [507, 525] on span "AL - Team Member" at bounding box center [494, 523] width 105 height 15
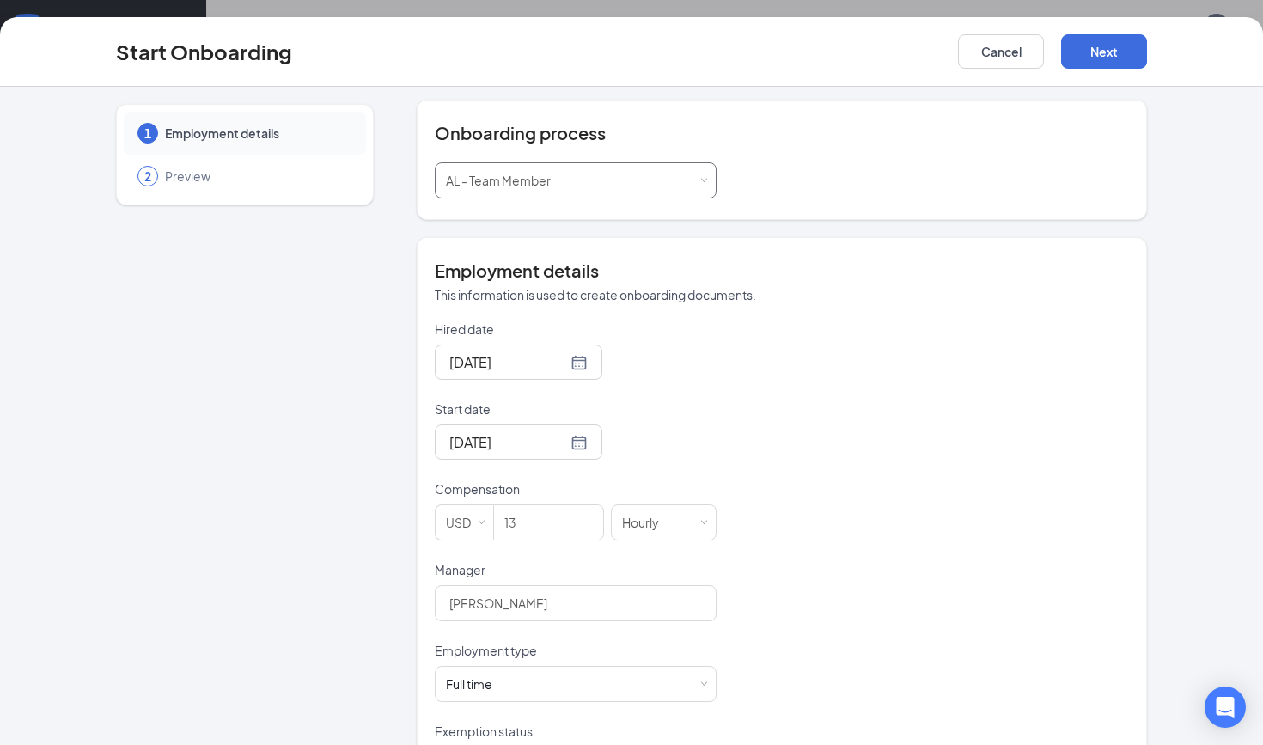
scroll to position [168, 0]
click at [518, 539] on input "13" at bounding box center [548, 521] width 109 height 34
type input "11"
click at [801, 563] on div "Hired date Aug 25, 2025 Start date Aug 25, 2025 Compensation USD 11 Hourly Mana…" at bounding box center [782, 560] width 694 height 481
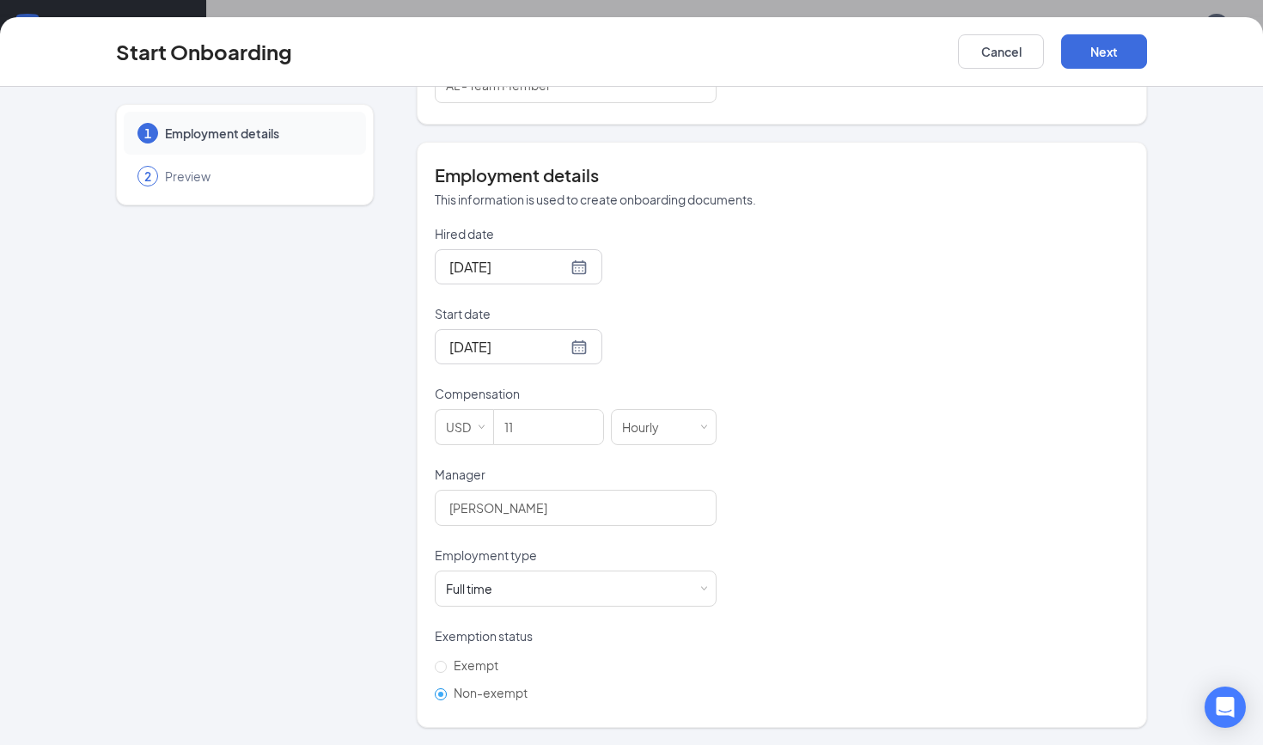
scroll to position [278, 0]
click at [531, 587] on div "Full time Works 30+ hours per week and is reasonably expected to work" at bounding box center [575, 588] width 259 height 34
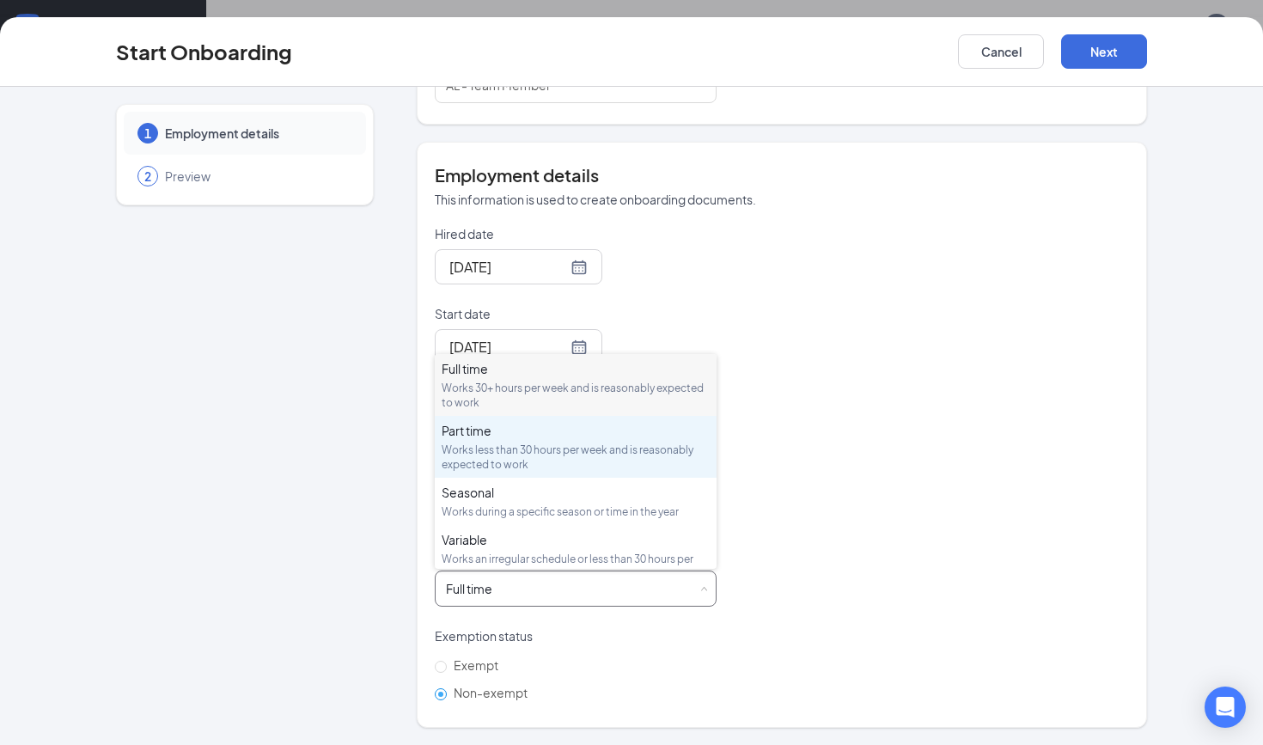
click at [521, 449] on div "Works less than 30 hours per week and is reasonably expected to work" at bounding box center [576, 456] width 268 height 29
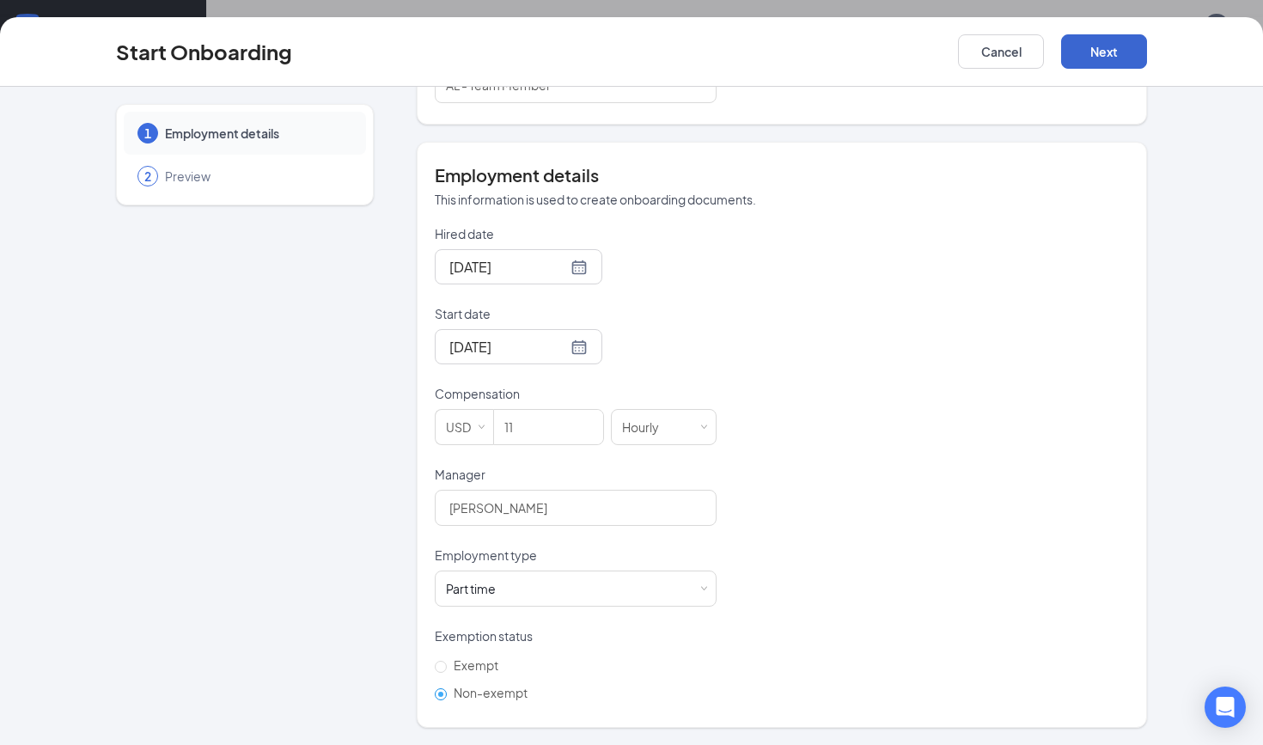
click at [1100, 56] on button "Next" at bounding box center [1104, 51] width 86 height 34
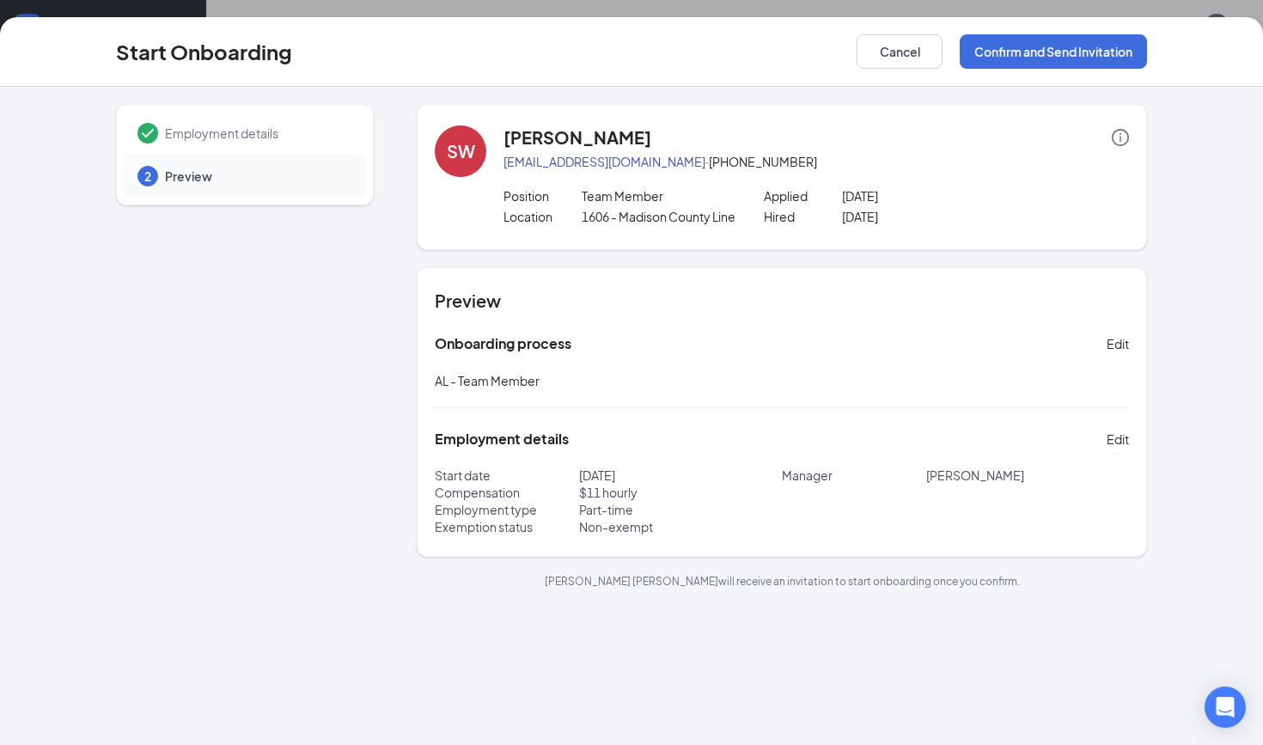
scroll to position [0, 0]
click at [999, 57] on button "Confirm and Send Invitation" at bounding box center [1053, 51] width 187 height 34
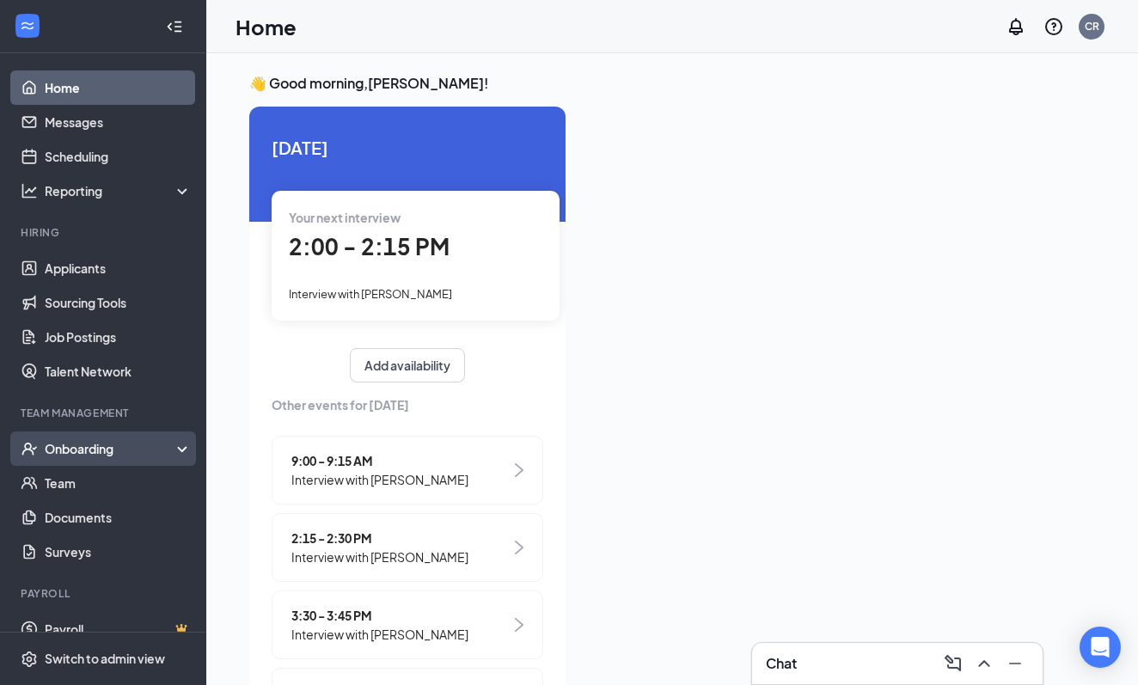
click at [85, 449] on div "Onboarding" at bounding box center [111, 448] width 132 height 17
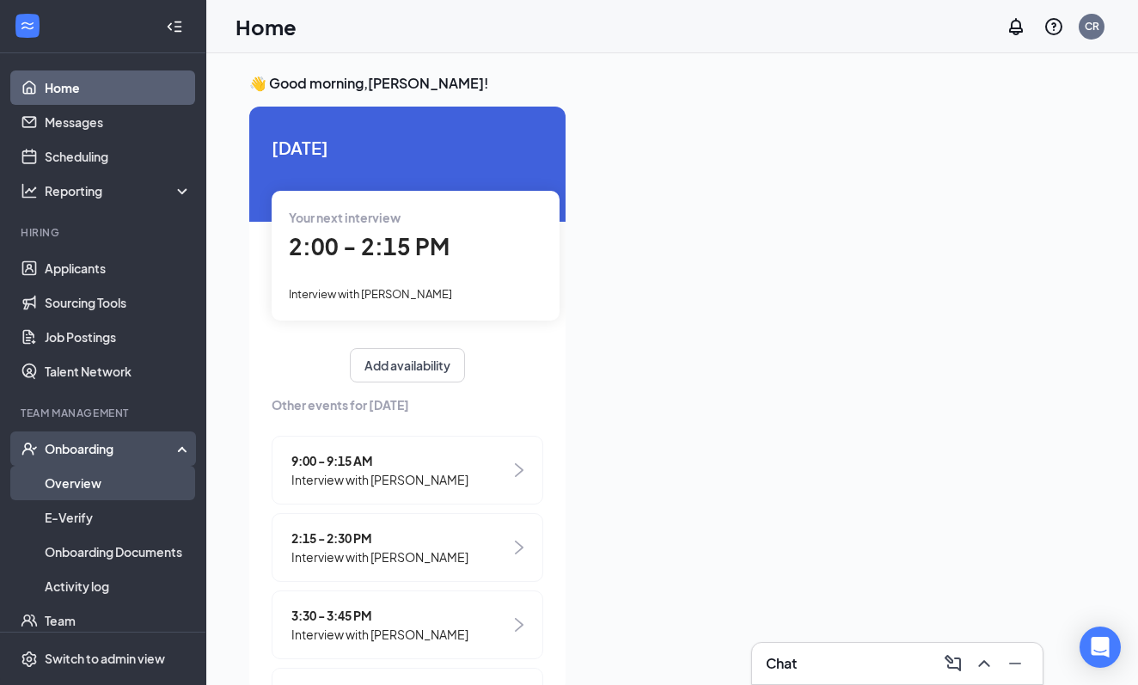
click at [106, 488] on link "Overview" at bounding box center [118, 483] width 147 height 34
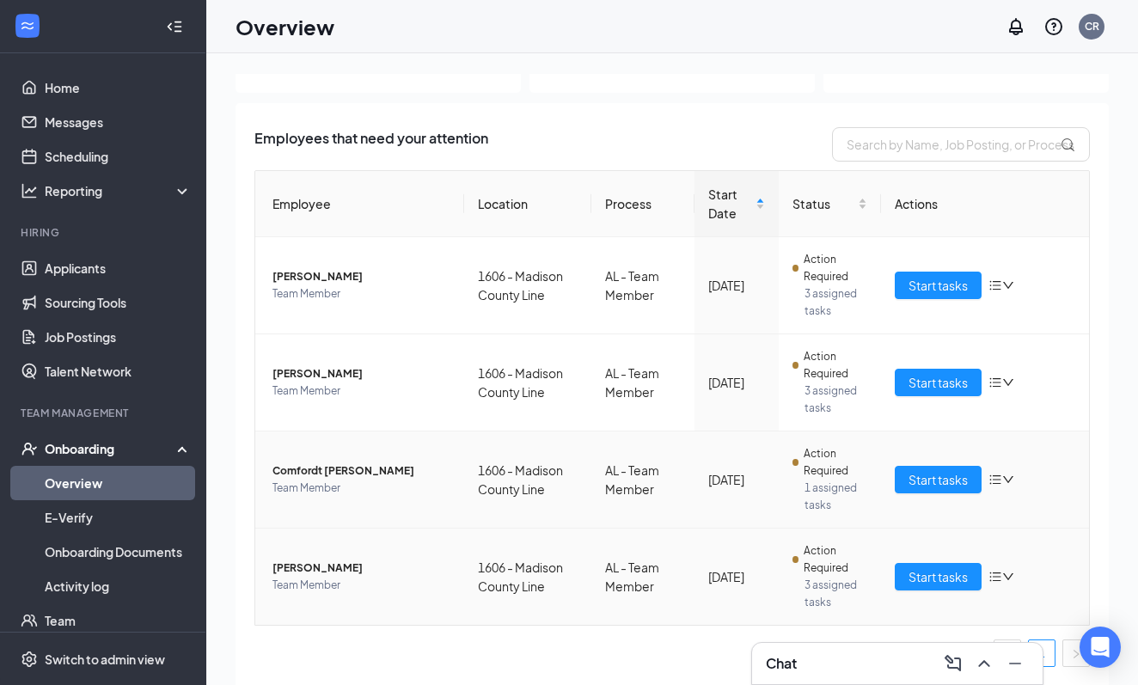
scroll to position [71, 0]
click at [946, 393] on button "Start tasks" at bounding box center [937, 382] width 87 height 27
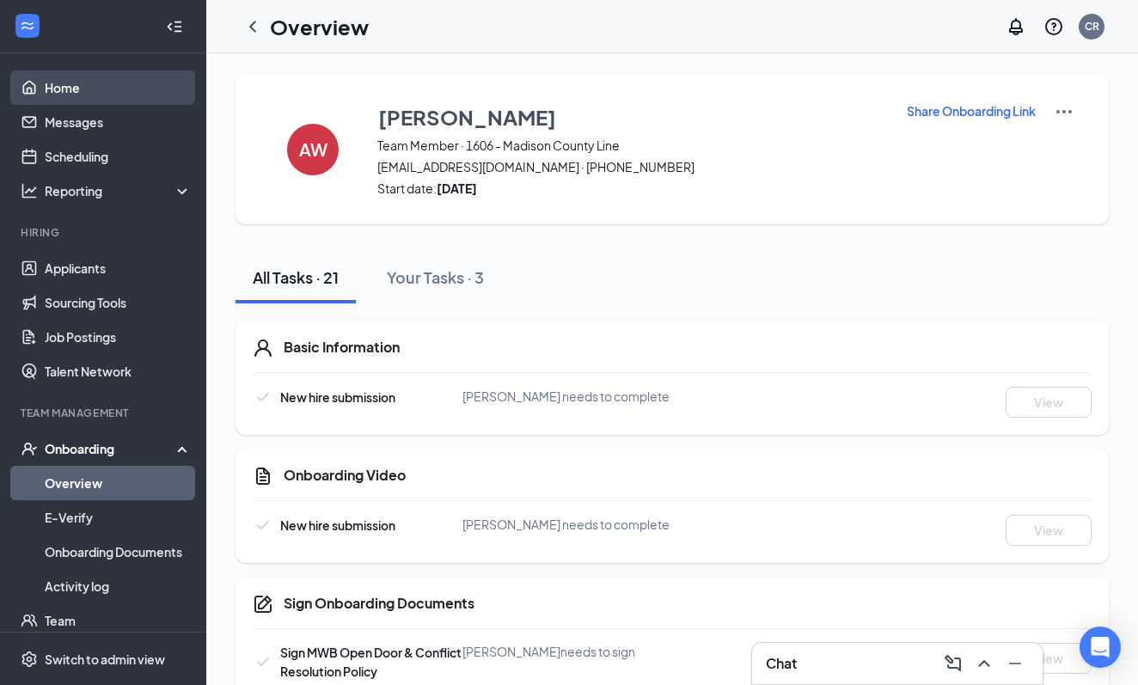
click at [69, 86] on link "Home" at bounding box center [118, 87] width 147 height 34
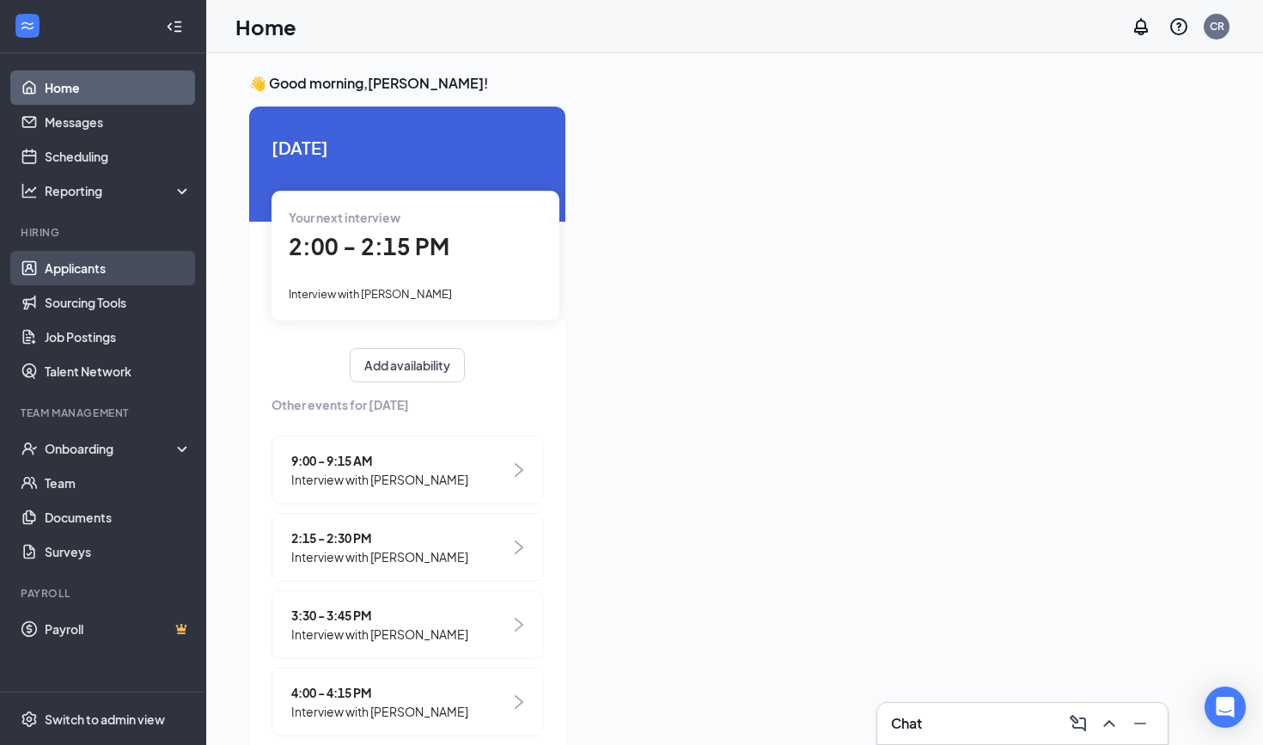
click at [71, 253] on link "Applicants" at bounding box center [118, 268] width 147 height 34
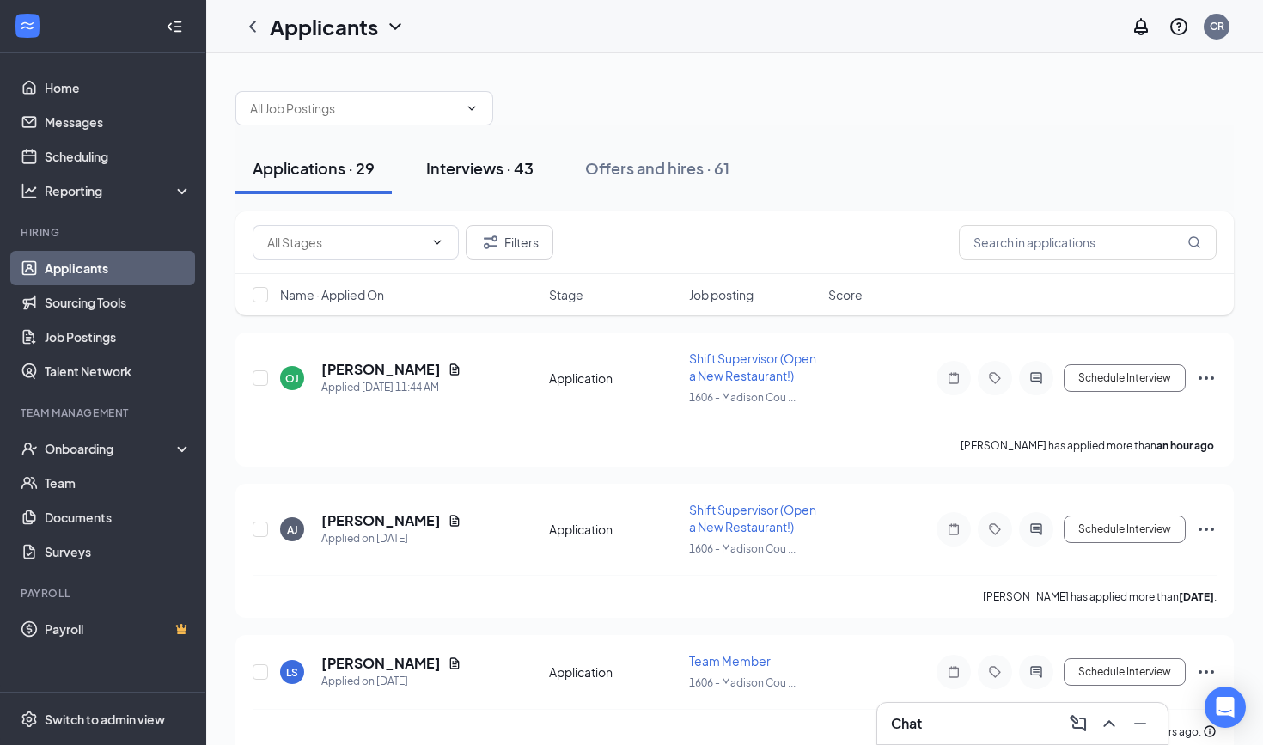
click at [492, 172] on div "Interviews · 43" at bounding box center [479, 167] width 107 height 21
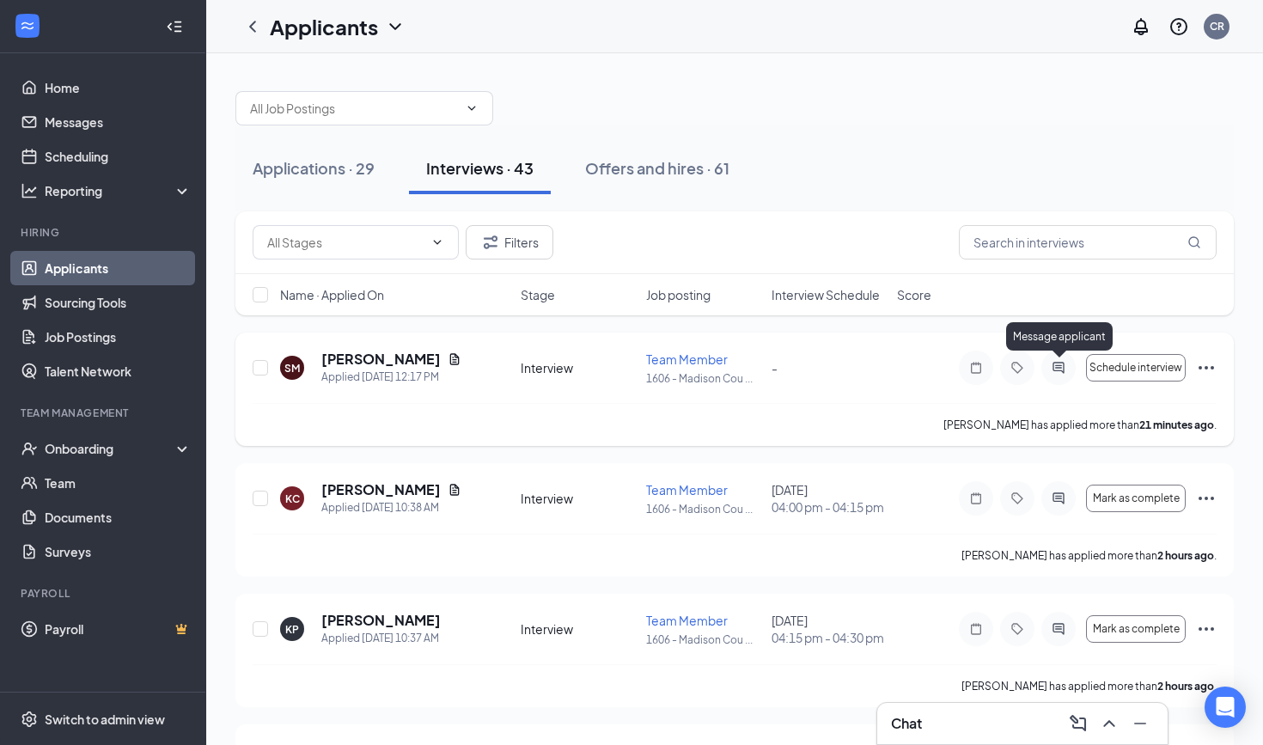
click at [1060, 363] on icon "ActiveChat" at bounding box center [1058, 368] width 21 height 14
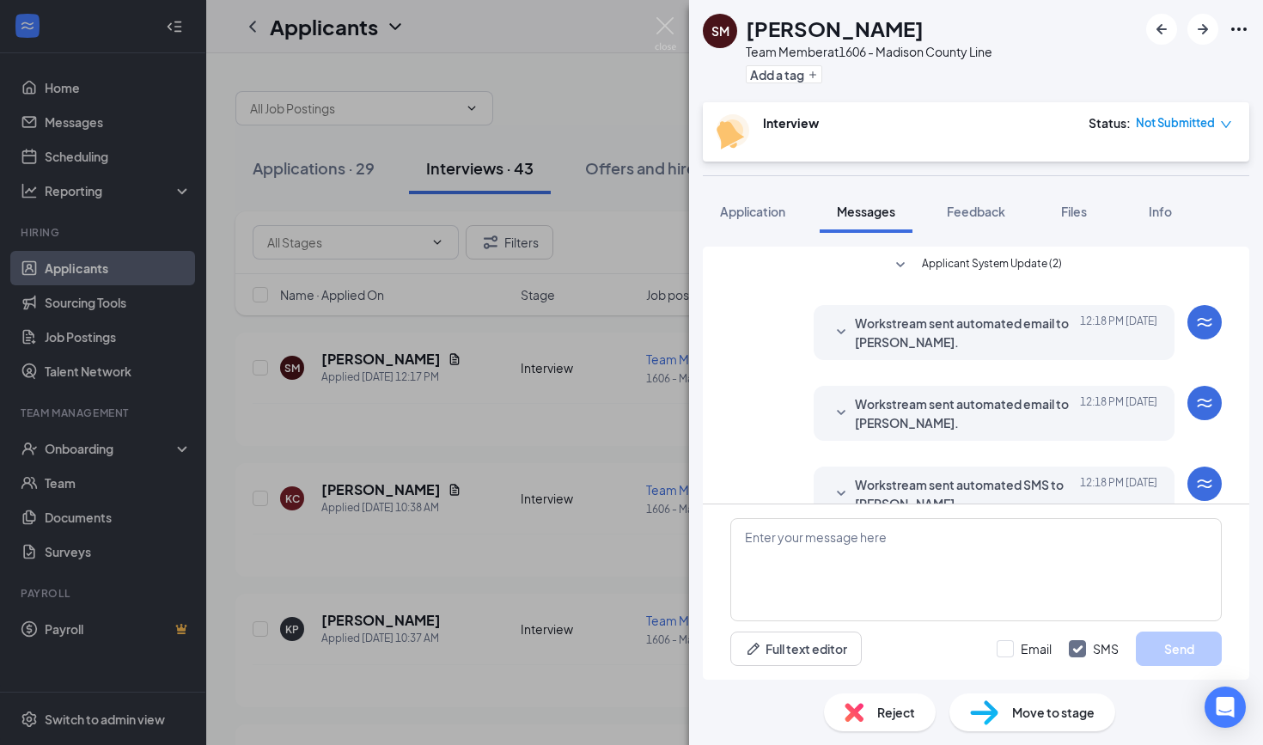
scroll to position [116, 0]
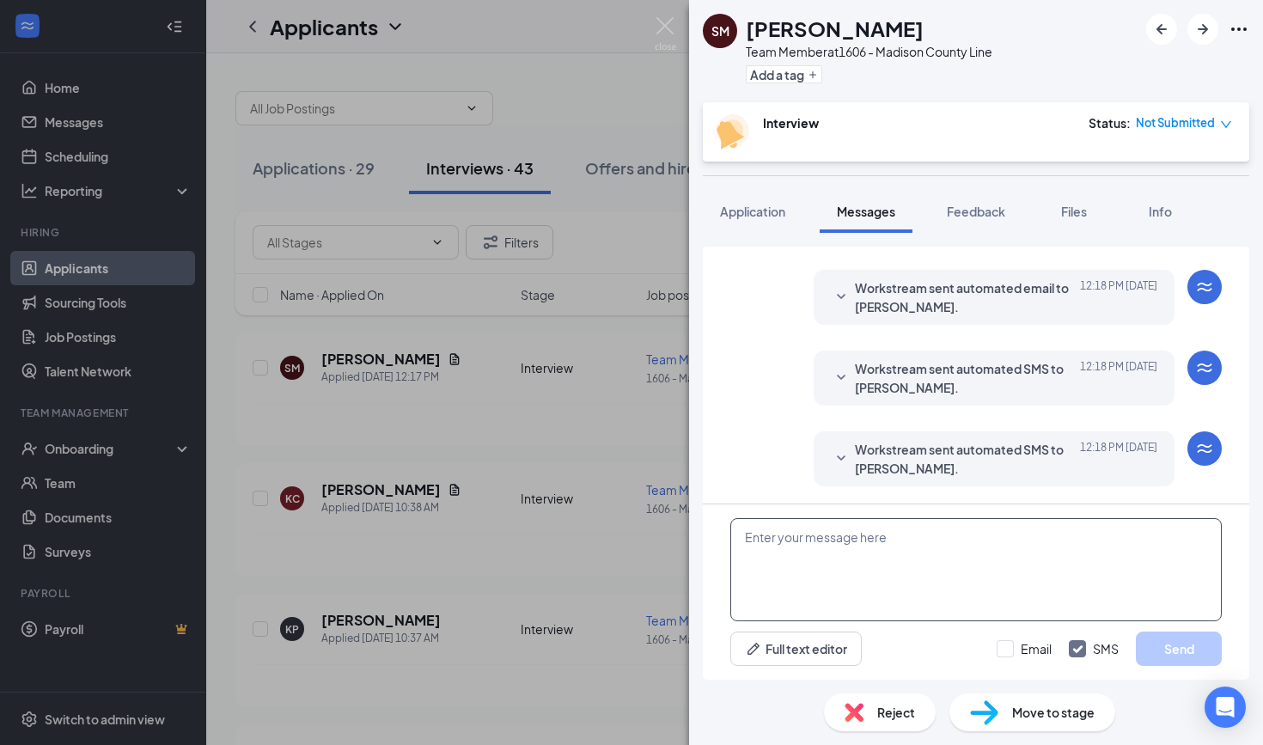
click at [839, 588] on textarea at bounding box center [975, 569] width 491 height 103
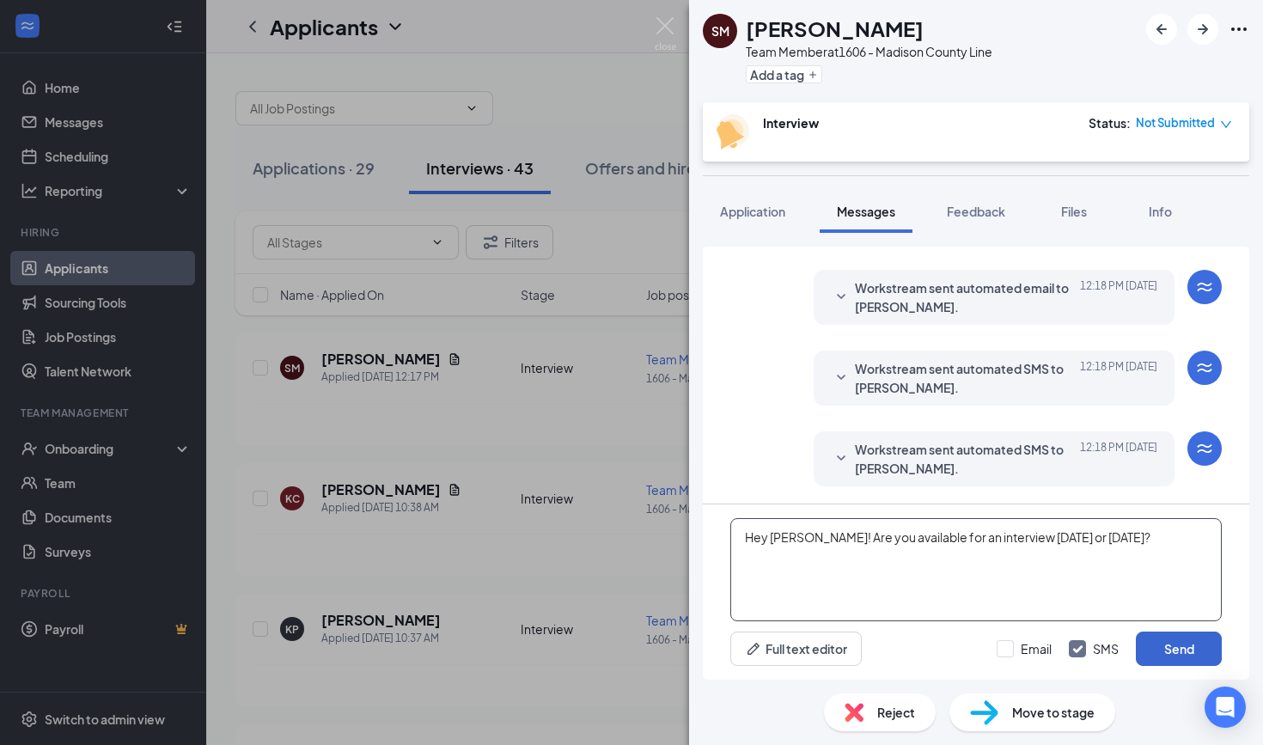
type textarea "Hey [PERSON_NAME]! Are you available for an interview [DATE] or [DATE]?"
click at [1168, 655] on button "Send" at bounding box center [1179, 649] width 86 height 34
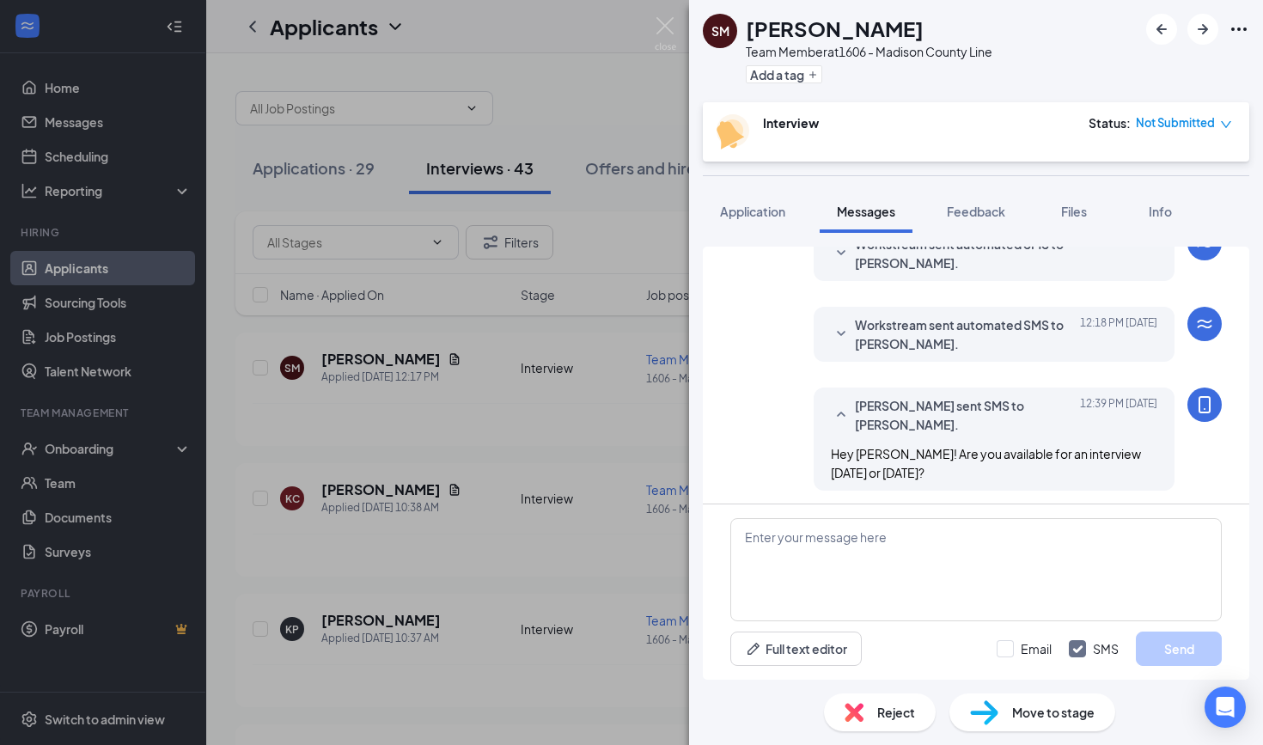
scroll to position [245, 0]
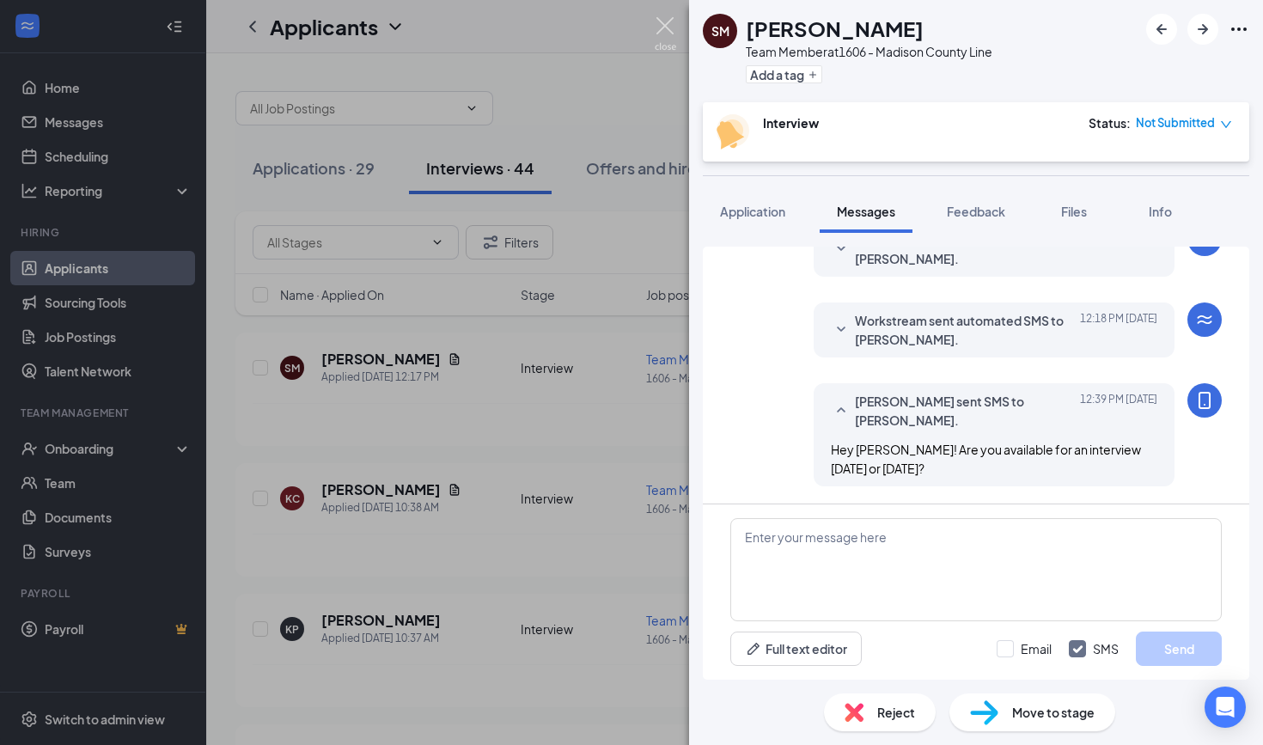
click at [663, 24] on img at bounding box center [665, 34] width 21 height 34
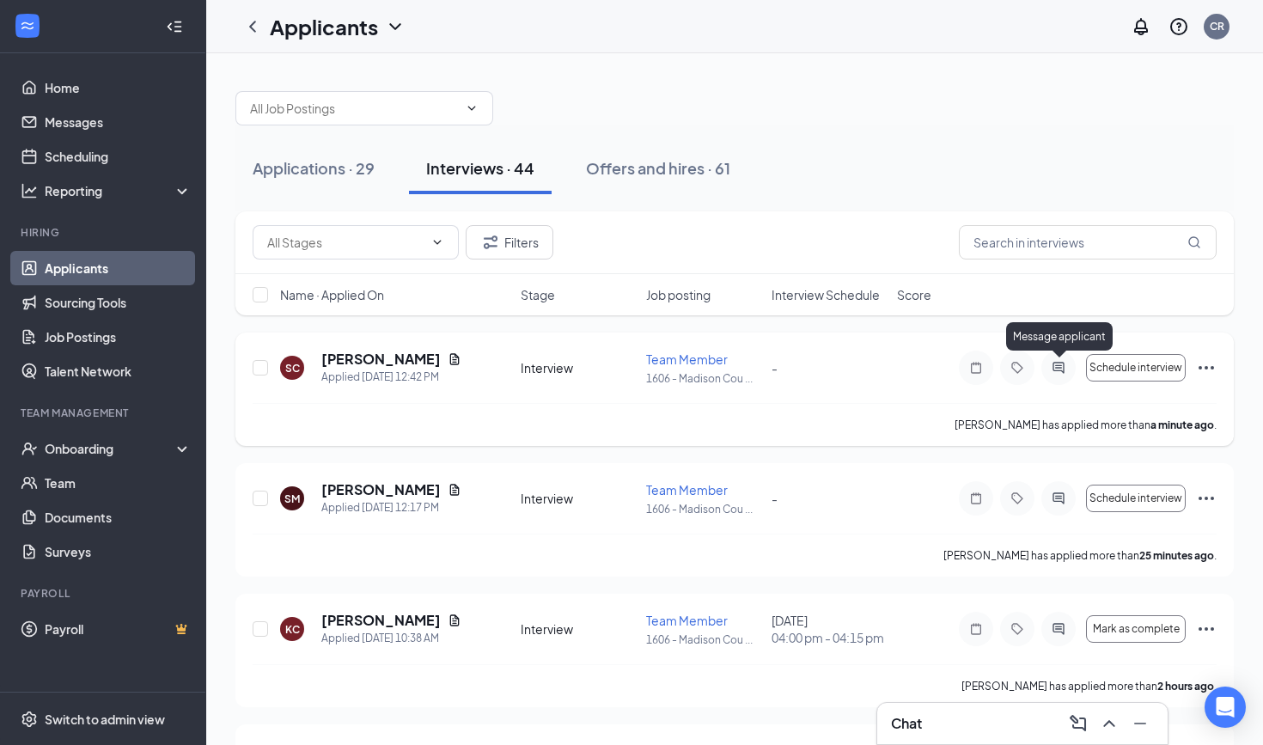
click at [1057, 374] on icon "ActiveChat" at bounding box center [1058, 368] width 21 height 14
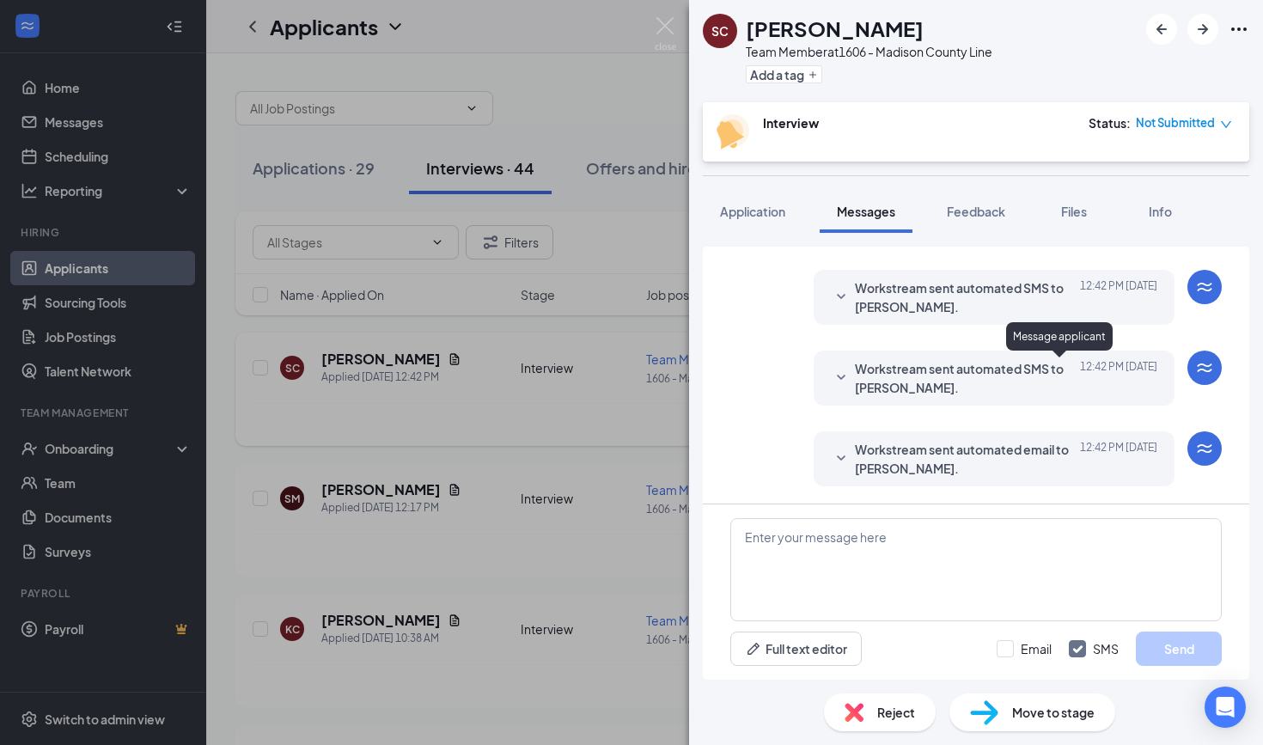
scroll to position [116, 0]
click at [848, 457] on icon "SmallChevronDown" at bounding box center [841, 459] width 21 height 21
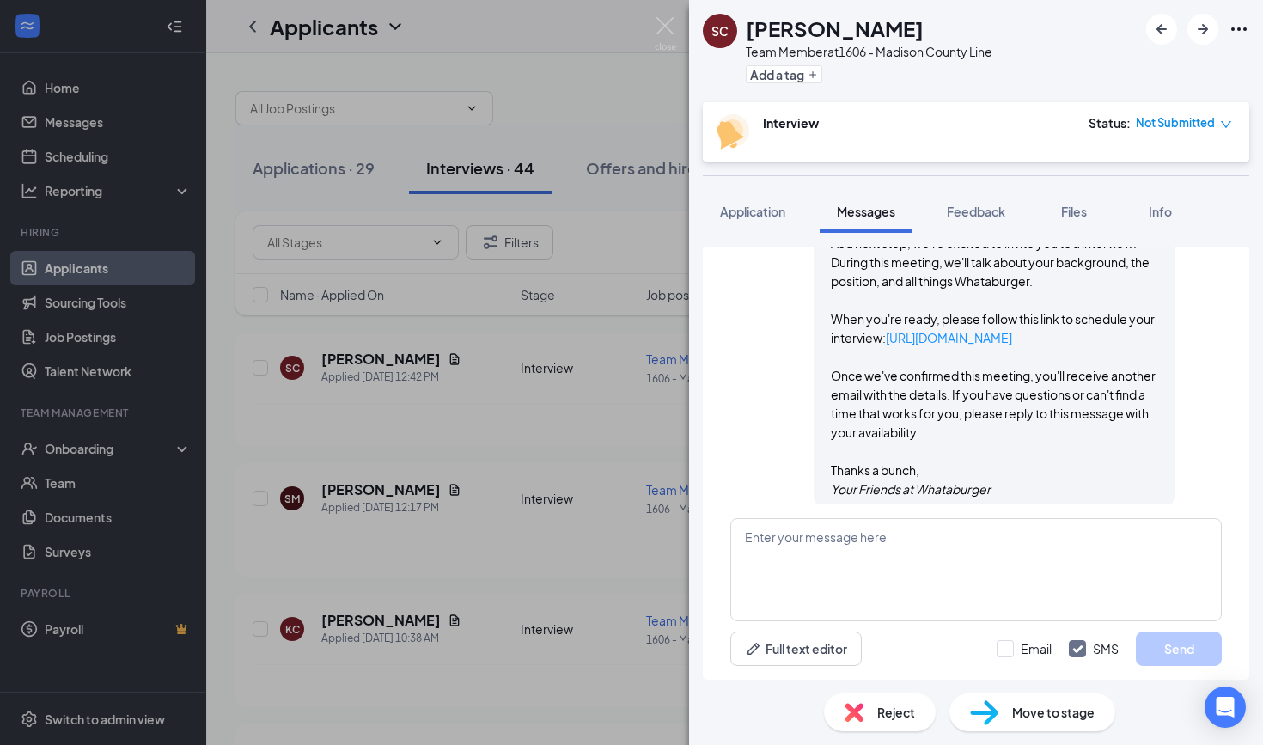
scroll to position [483, 0]
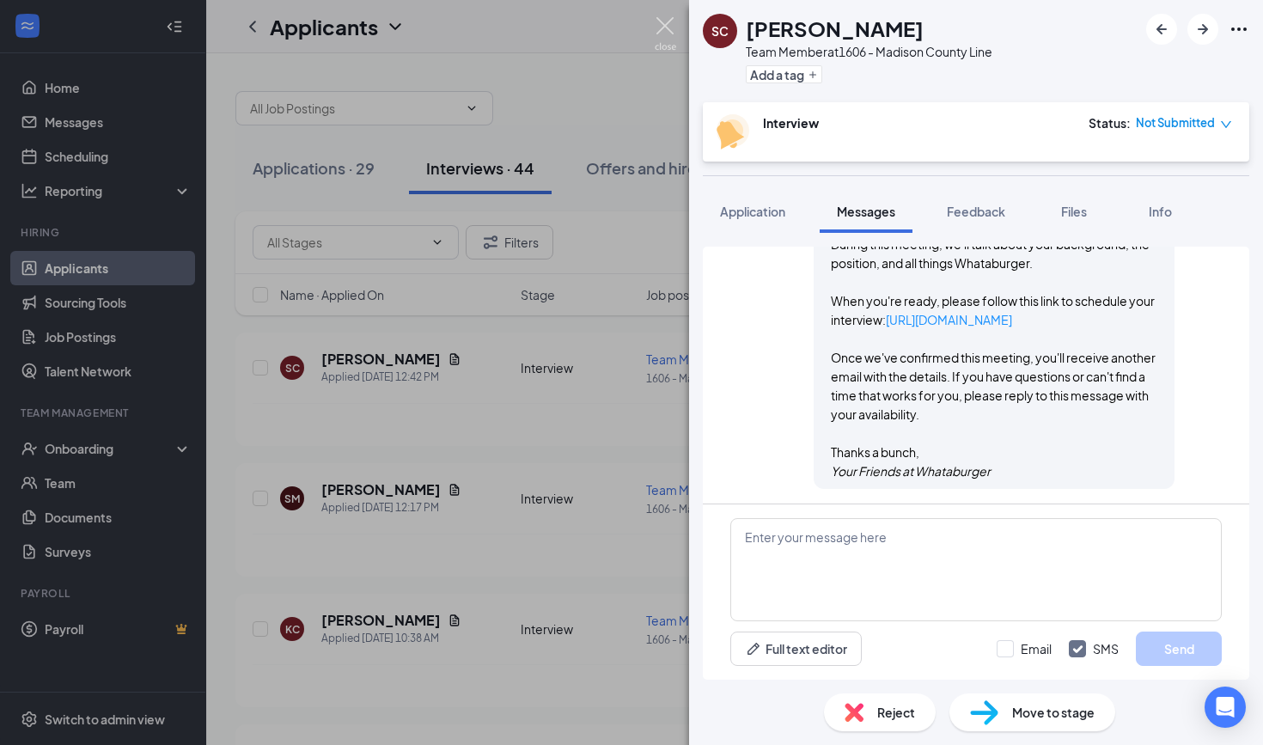
click at [666, 29] on img at bounding box center [665, 34] width 21 height 34
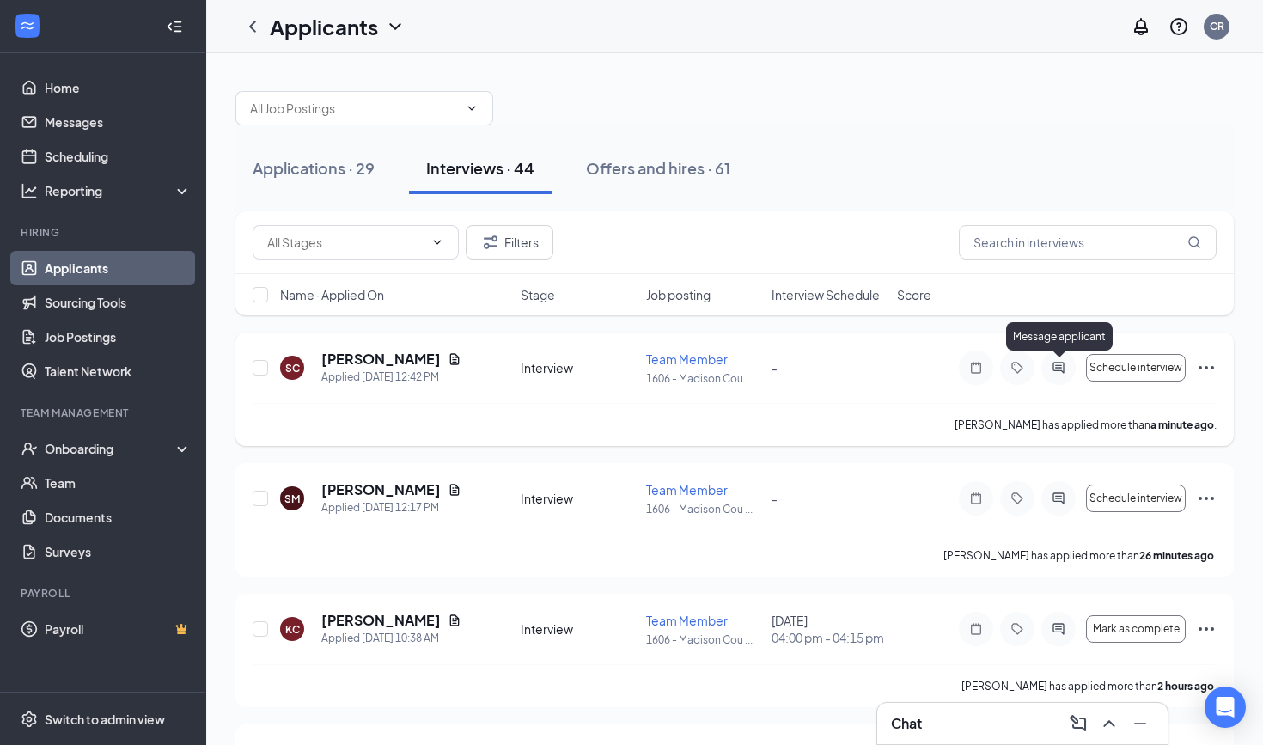
click at [1057, 367] on icon "ActiveChat" at bounding box center [1058, 368] width 21 height 14
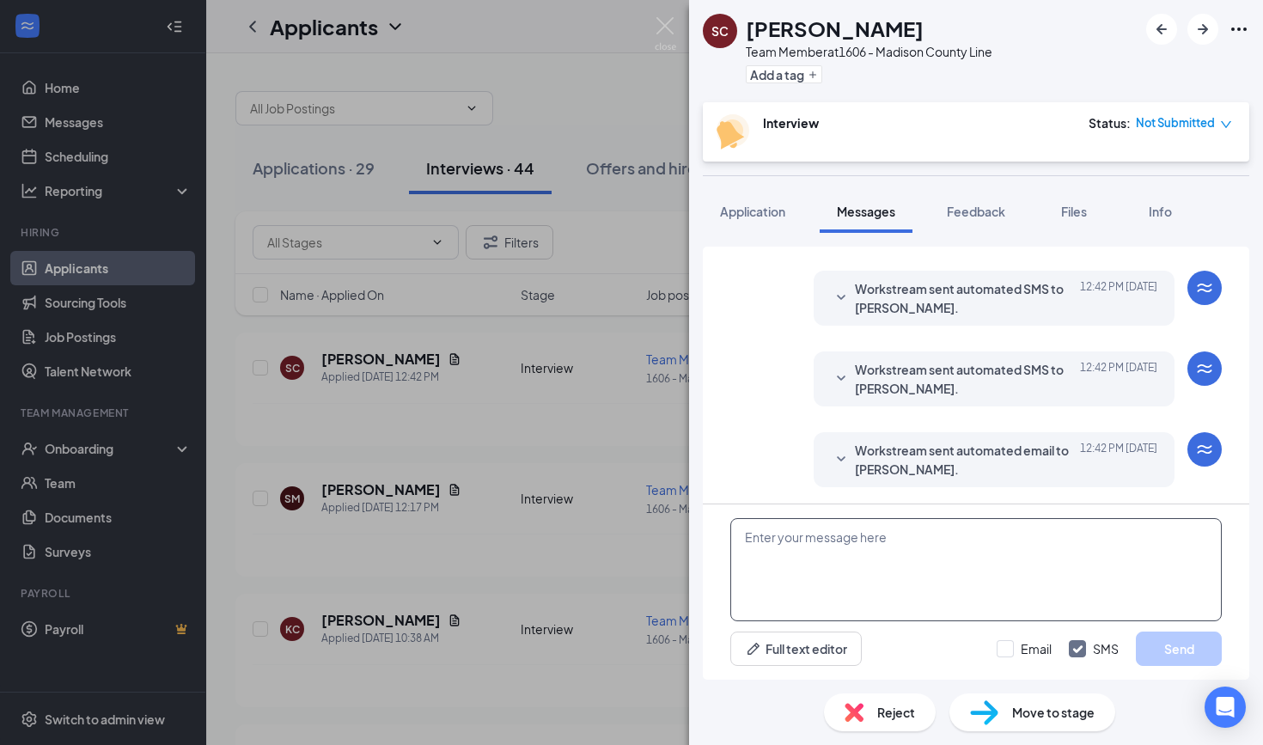
scroll to position [116, 0]
click at [823, 605] on textarea at bounding box center [975, 569] width 491 height 103
type textarea "f"
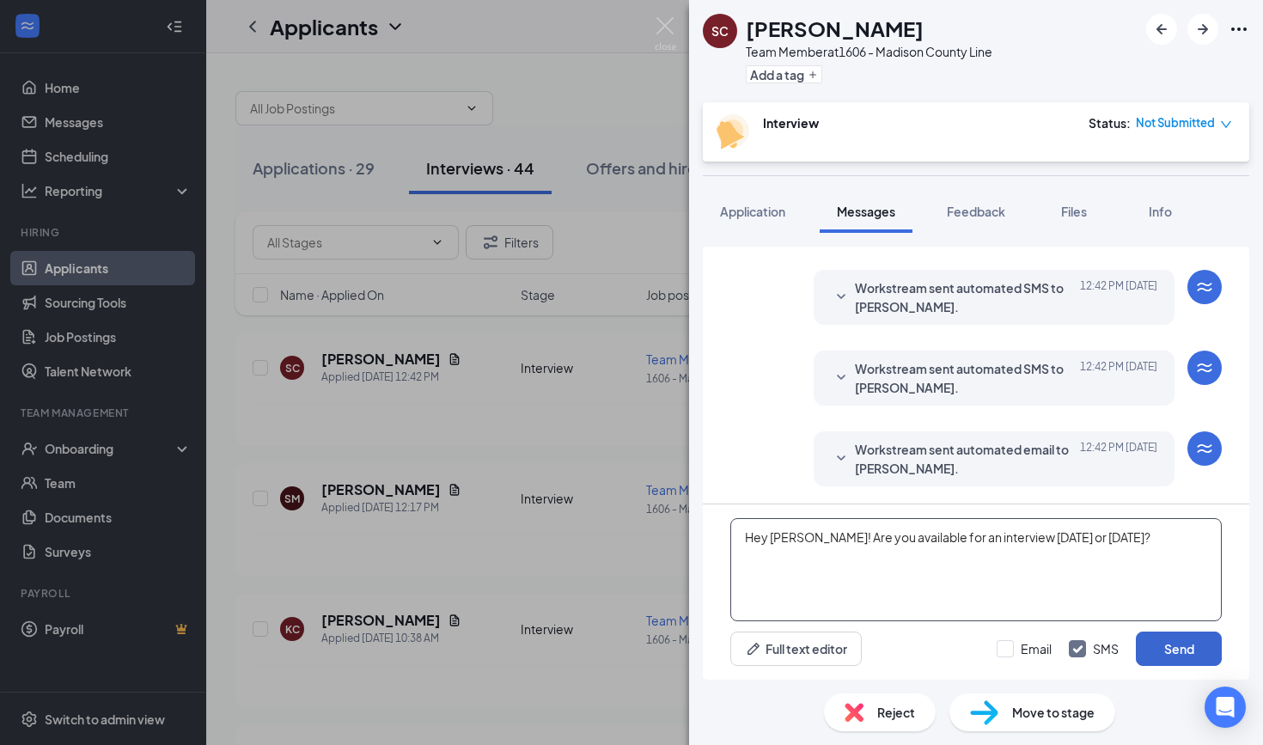
type textarea "Hey [PERSON_NAME]! Are you available for an interview [DATE] or [DATE]?"
click at [1147, 644] on button "Send" at bounding box center [1179, 649] width 86 height 34
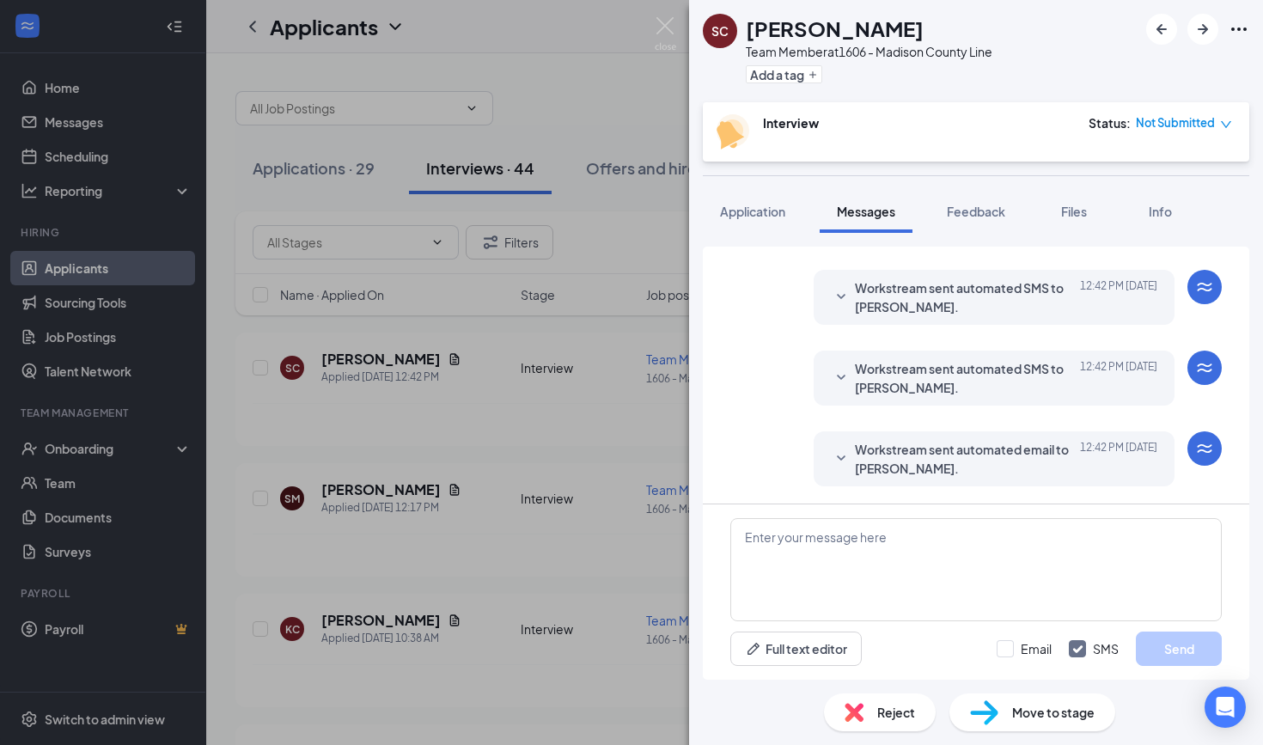
scroll to position [245, 0]
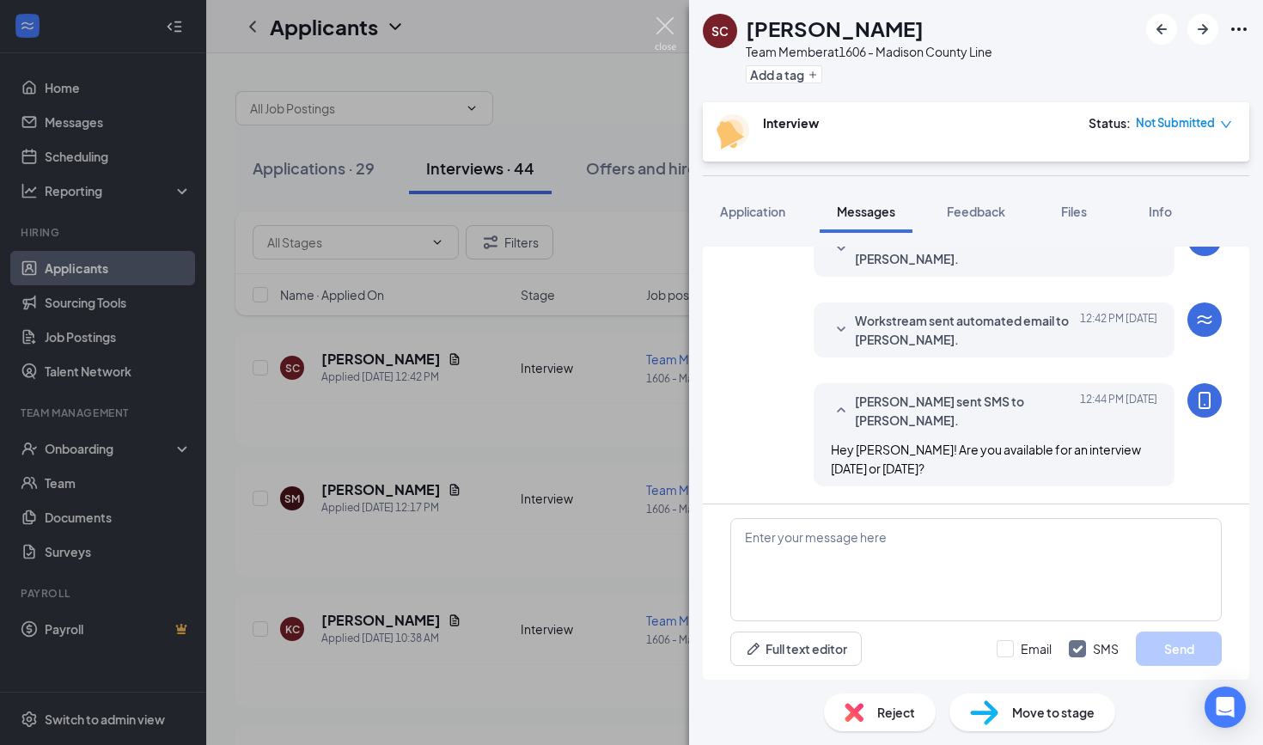
click at [668, 32] on img at bounding box center [665, 34] width 21 height 34
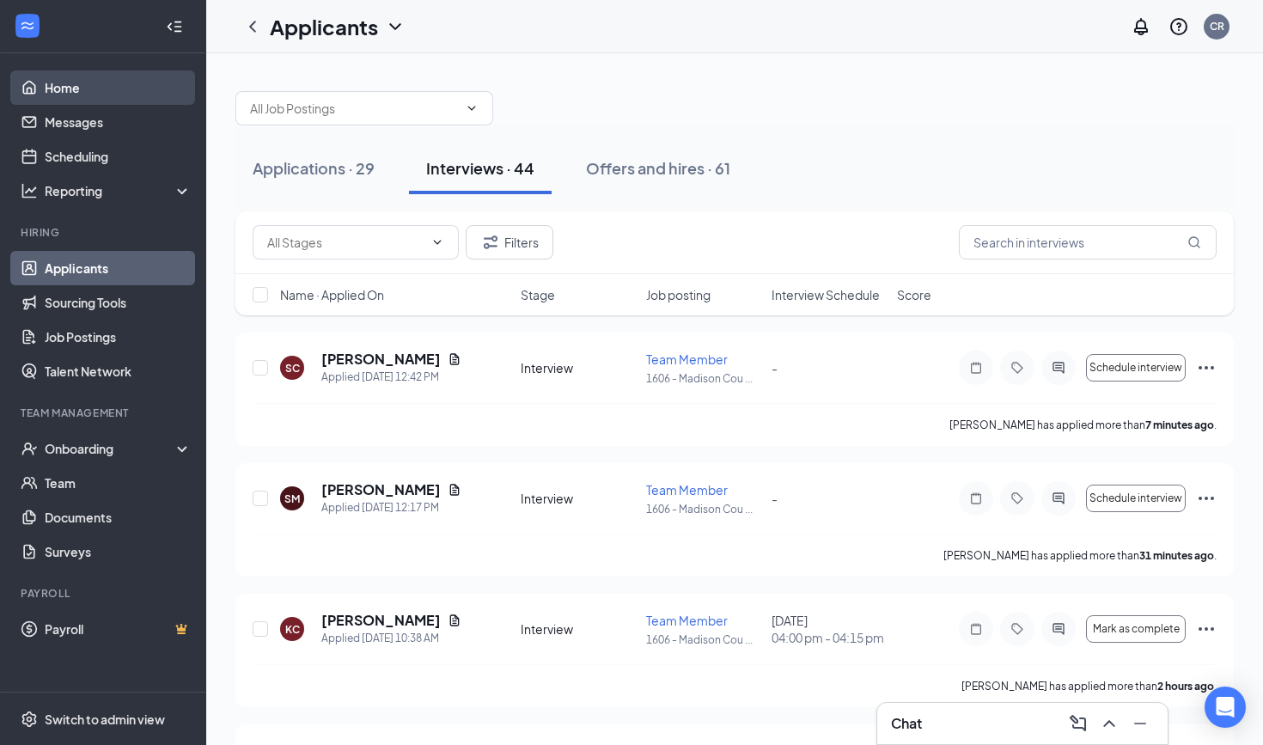
click at [76, 84] on link "Home" at bounding box center [118, 87] width 147 height 34
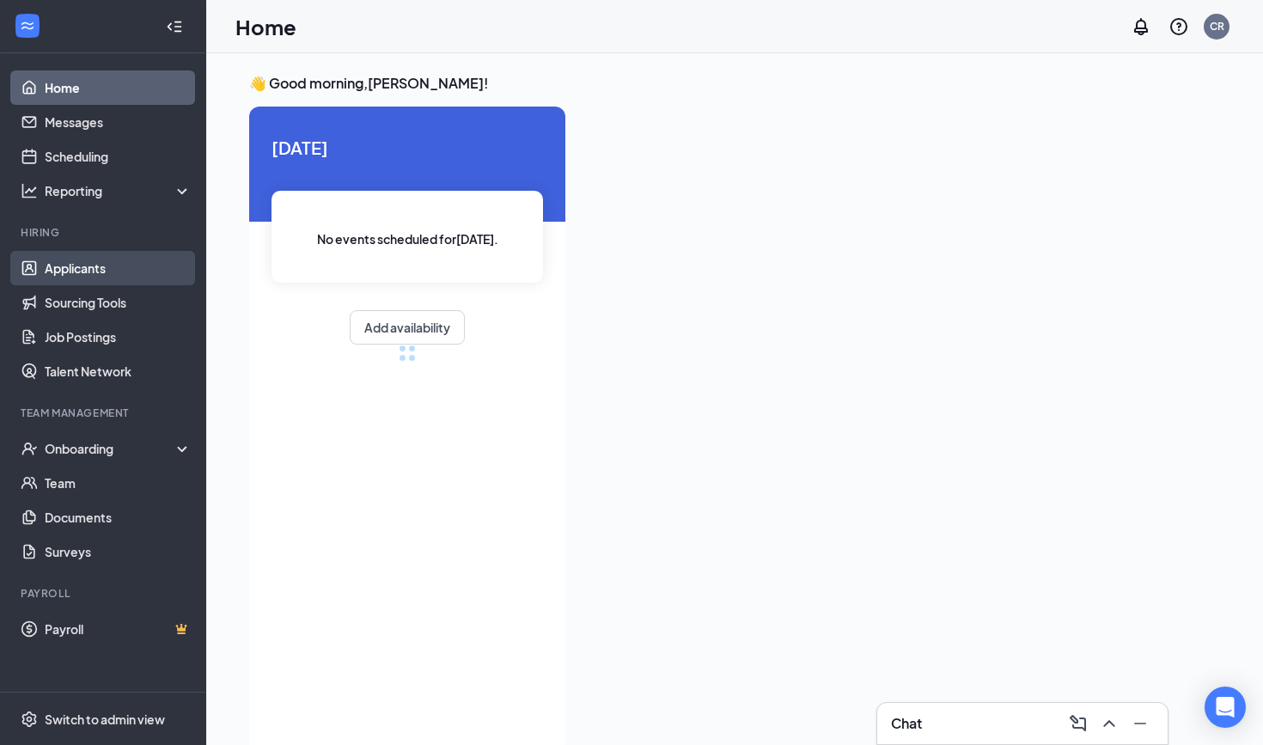
click at [70, 267] on link "Applicants" at bounding box center [118, 268] width 147 height 34
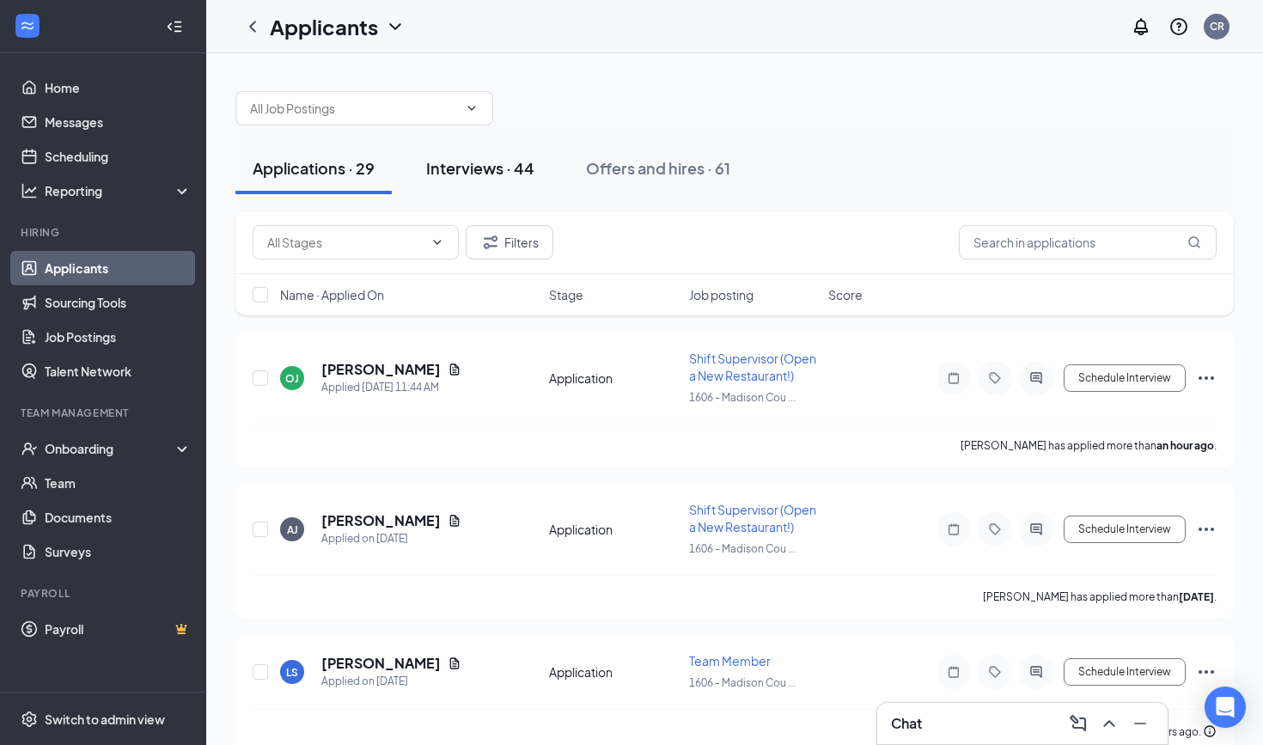
click at [477, 161] on div "Interviews · 44" at bounding box center [480, 167] width 108 height 21
